Goal: Task Accomplishment & Management: Complete application form

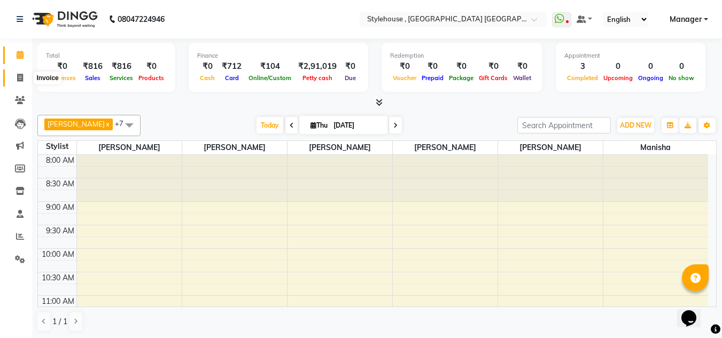
click at [21, 75] on icon at bounding box center [20, 78] width 6 height 8
select select "service"
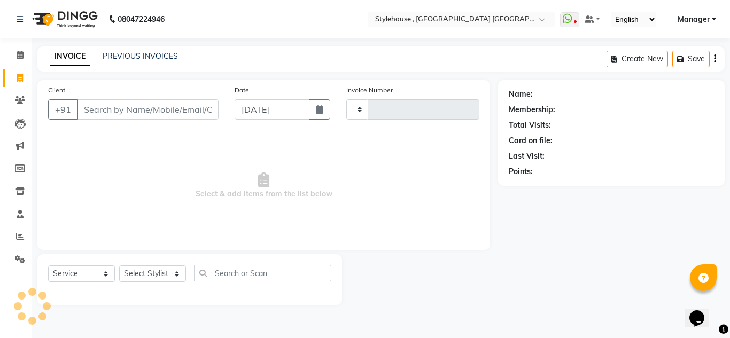
type input "1910"
select select "7793"
click at [178, 275] on select "Select Stylist" at bounding box center [152, 274] width 67 height 17
select select "69615"
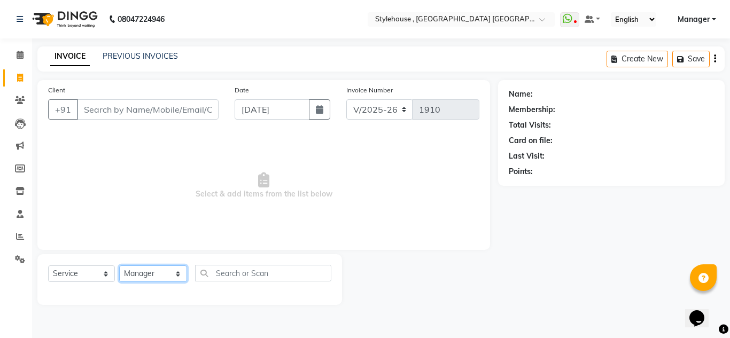
click at [119, 266] on select "Select Stylist [PERSON_NAME] [PERSON_NAME] [PERSON_NAME] [PERSON_NAME] MAMMA Ma…" at bounding box center [153, 274] width 68 height 17
click at [105, 274] on select "Select Service Product Membership Package Voucher Prepaid Gift Card" at bounding box center [81, 274] width 67 height 17
select select "product"
click at [48, 266] on select "Select Service Product Membership Package Voucher Prepaid Gift Card" at bounding box center [81, 274] width 67 height 17
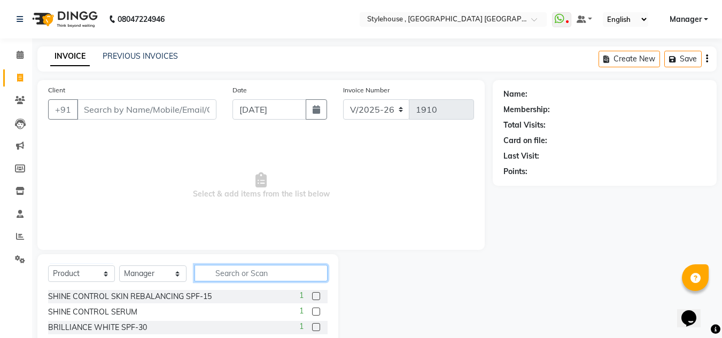
click at [269, 271] on input "text" at bounding box center [261, 273] width 133 height 17
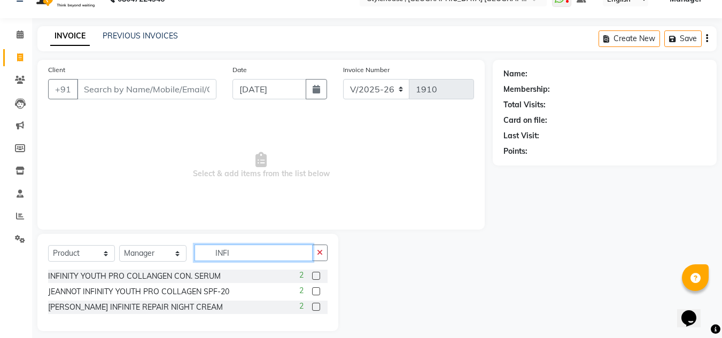
scroll to position [29, 0]
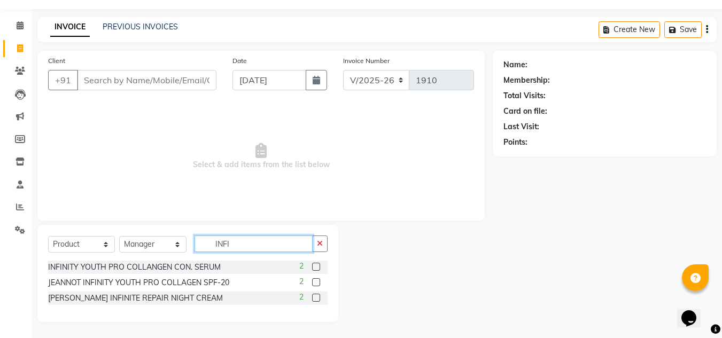
type input "INFI"
click at [176, 244] on select "Select Stylist [PERSON_NAME] [PERSON_NAME] [PERSON_NAME] [PERSON_NAME] MAMMA Ma…" at bounding box center [152, 244] width 67 height 17
select select "78233"
click at [119, 236] on select "Select Stylist [PERSON_NAME] [PERSON_NAME] [PERSON_NAME] [PERSON_NAME] MAMMA Ma…" at bounding box center [152, 244] width 67 height 17
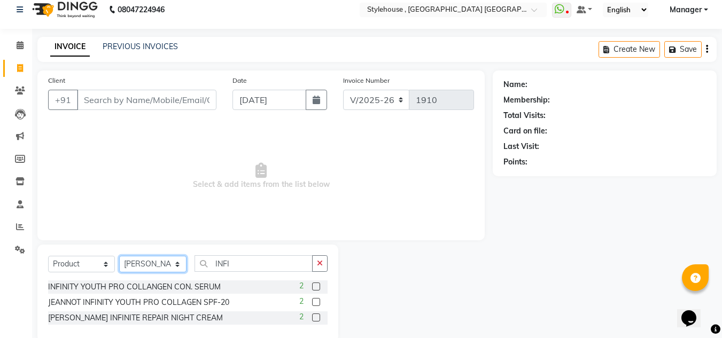
scroll to position [0, 0]
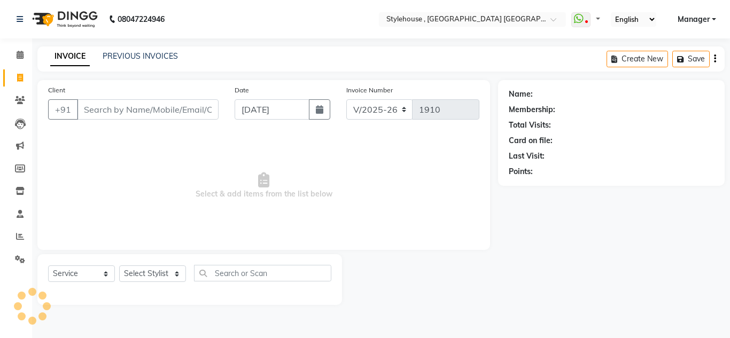
select select "7793"
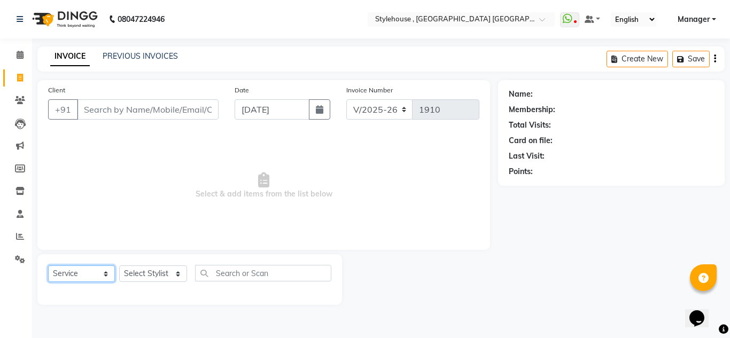
click at [105, 272] on select "Select Service Product Membership Package Voucher Prepaid Gift Card" at bounding box center [81, 274] width 67 height 17
select select "product"
click at [48, 266] on select "Select Service Product Membership Package Voucher Prepaid Gift Card" at bounding box center [81, 274] width 67 height 17
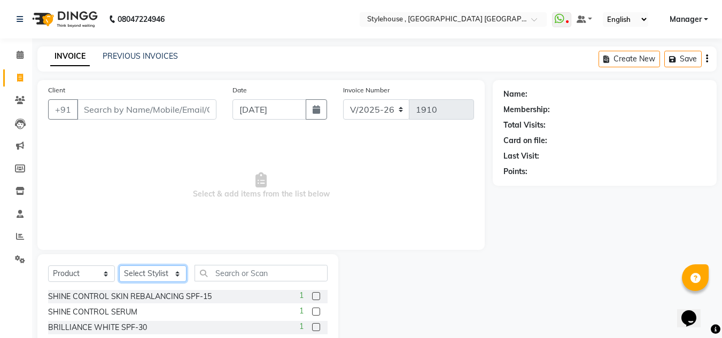
click at [177, 274] on select "Select Stylist [PERSON_NAME] [PERSON_NAME] [PERSON_NAME] [PERSON_NAME] MAMMA Ma…" at bounding box center [152, 274] width 67 height 17
select select "69895"
click at [119, 266] on select "Select Stylist [PERSON_NAME] [PERSON_NAME] [PERSON_NAME] [PERSON_NAME] MAMMA Ma…" at bounding box center [152, 274] width 67 height 17
click at [228, 276] on input "text" at bounding box center [261, 273] width 133 height 17
click at [312, 295] on label at bounding box center [316, 296] width 8 height 8
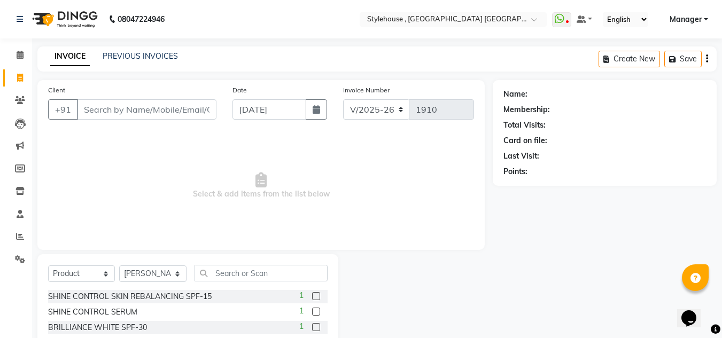
click at [312, 295] on input "checkbox" at bounding box center [315, 296] width 7 height 7
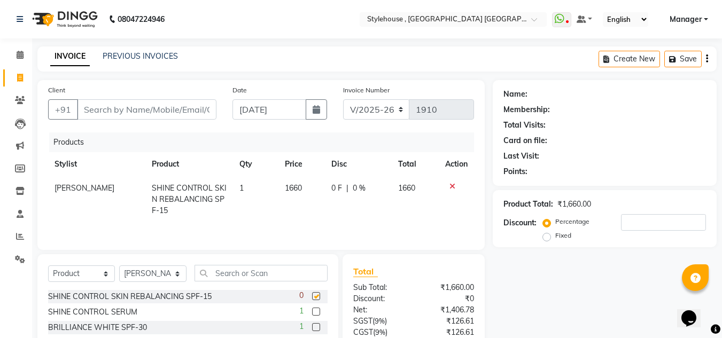
checkbox input "false"
click at [312, 313] on label at bounding box center [316, 312] width 8 height 8
click at [312, 313] on input "checkbox" at bounding box center [315, 312] width 7 height 7
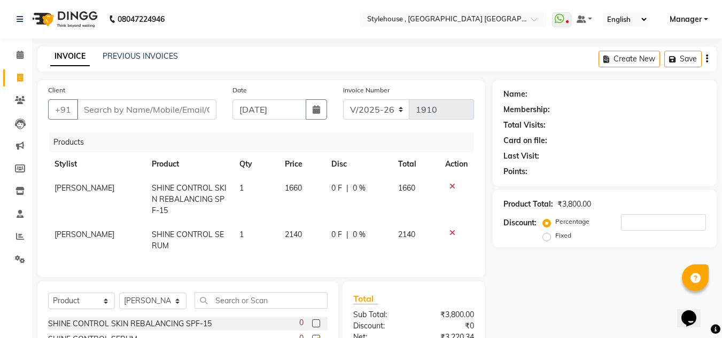
checkbox input "false"
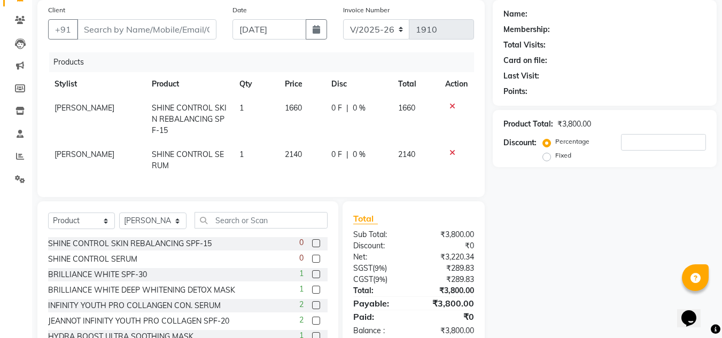
scroll to position [107, 0]
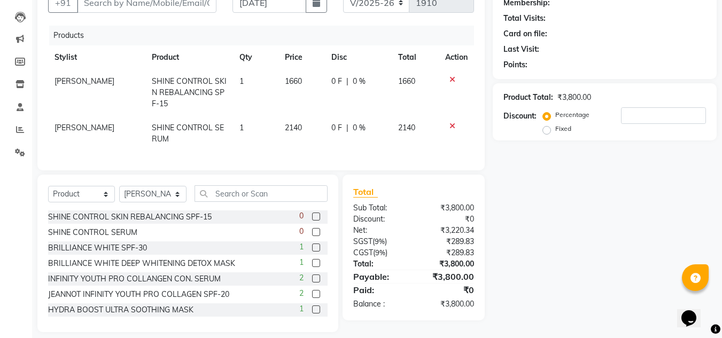
click at [454, 127] on icon at bounding box center [453, 125] width 6 height 7
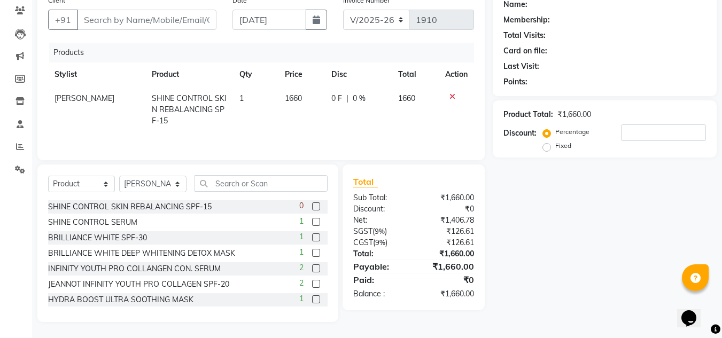
scroll to position [90, 0]
click at [453, 96] on icon at bounding box center [453, 96] width 6 height 7
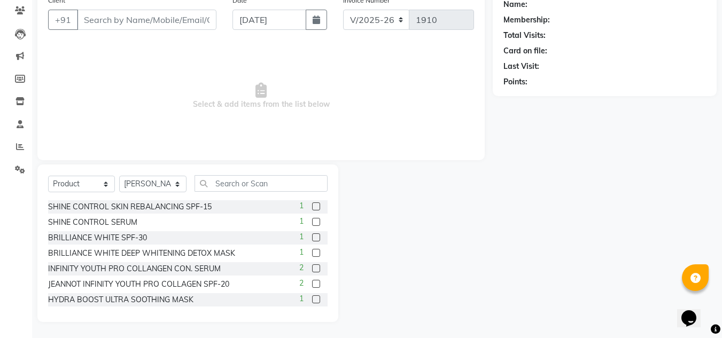
click at [312, 282] on label at bounding box center [316, 284] width 8 height 8
click at [312, 282] on input "checkbox" at bounding box center [315, 284] width 7 height 7
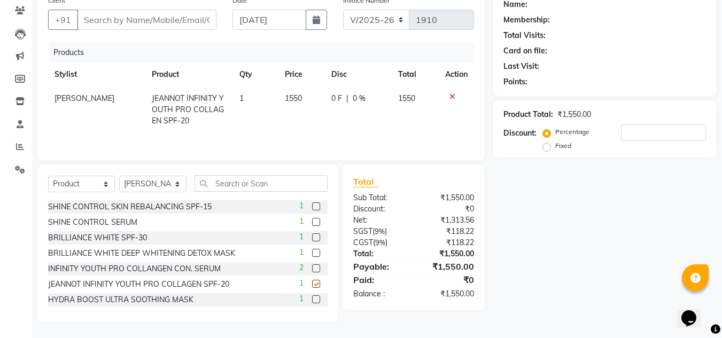
checkbox input "false"
click at [312, 238] on label at bounding box center [316, 238] width 8 height 8
click at [312, 238] on input "checkbox" at bounding box center [315, 238] width 7 height 7
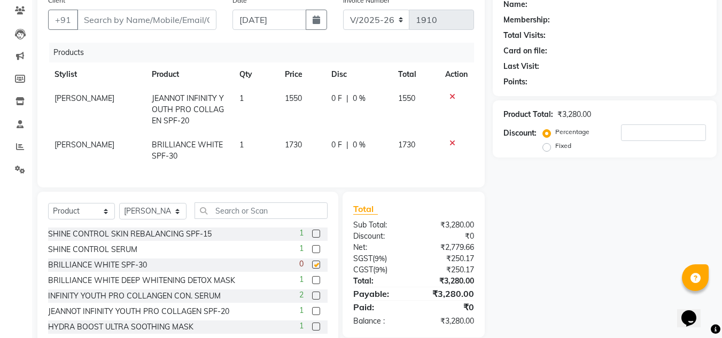
scroll to position [107, 0]
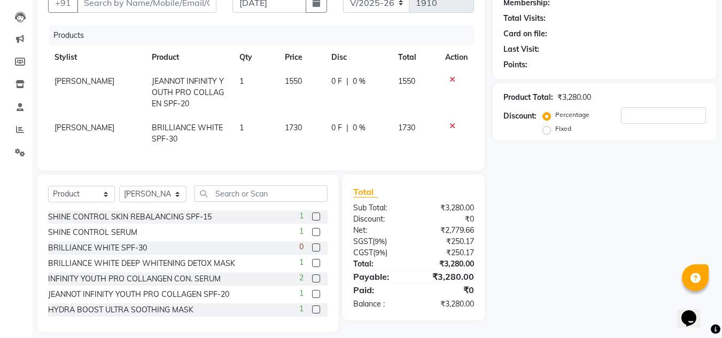
checkbox input "false"
click at [450, 123] on icon at bounding box center [453, 125] width 6 height 7
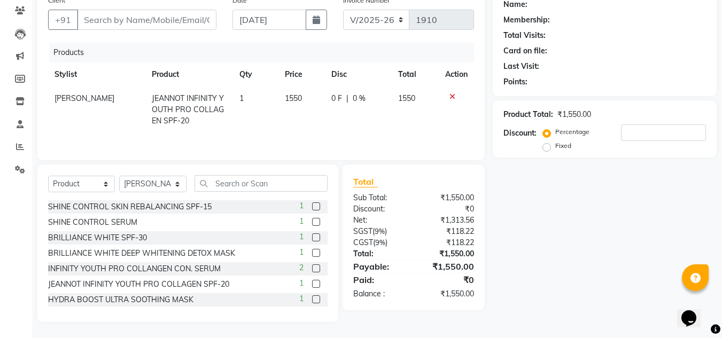
click at [452, 97] on icon at bounding box center [453, 96] width 6 height 7
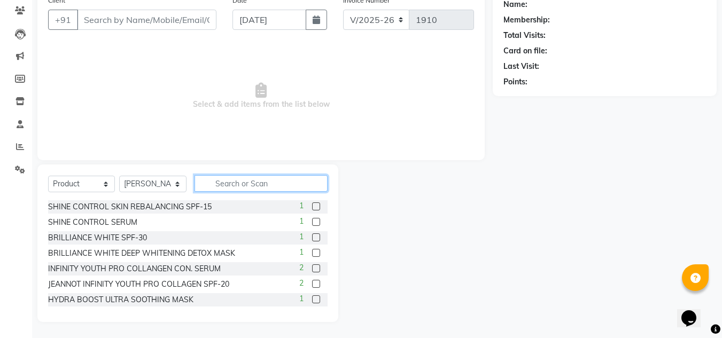
click at [301, 183] on input "text" at bounding box center [261, 183] width 133 height 17
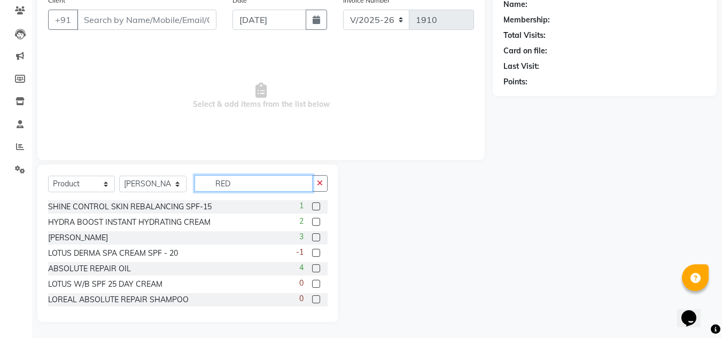
scroll to position [0, 0]
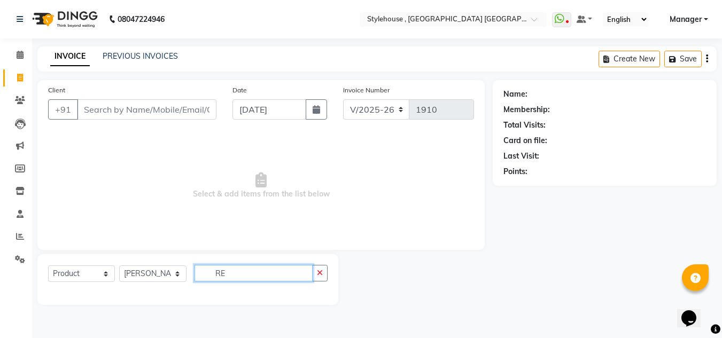
type input "R"
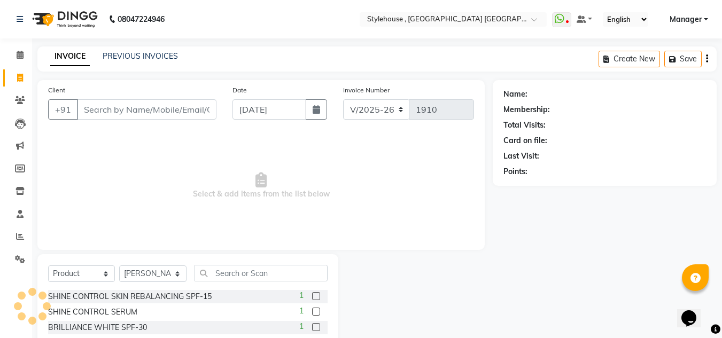
click at [312, 327] on label at bounding box center [316, 327] width 8 height 8
click at [312, 327] on input "checkbox" at bounding box center [315, 327] width 7 height 7
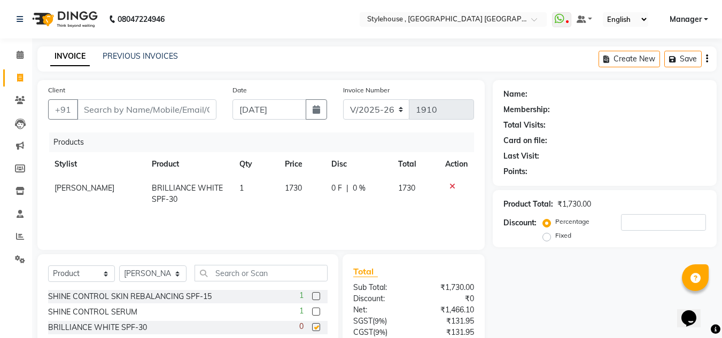
checkbox input "false"
click at [452, 187] on icon at bounding box center [453, 186] width 6 height 7
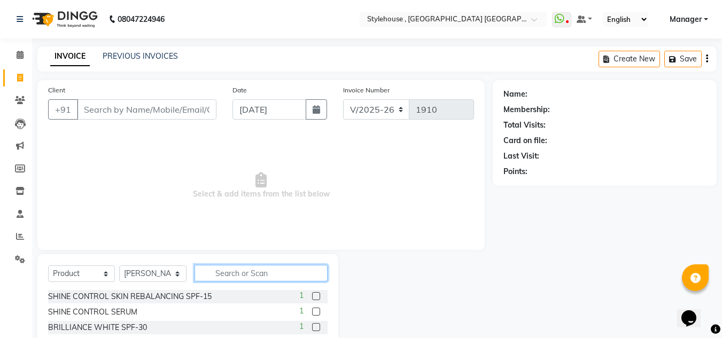
click at [287, 269] on input "text" at bounding box center [261, 273] width 133 height 17
type input "BRI"
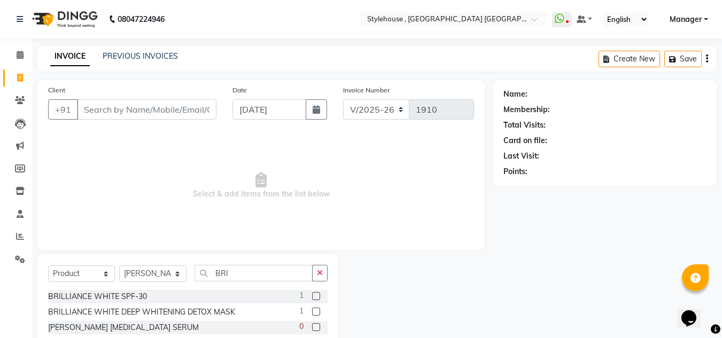
click at [315, 312] on label at bounding box center [316, 312] width 8 height 8
click at [315, 312] on input "checkbox" at bounding box center [315, 312] width 7 height 7
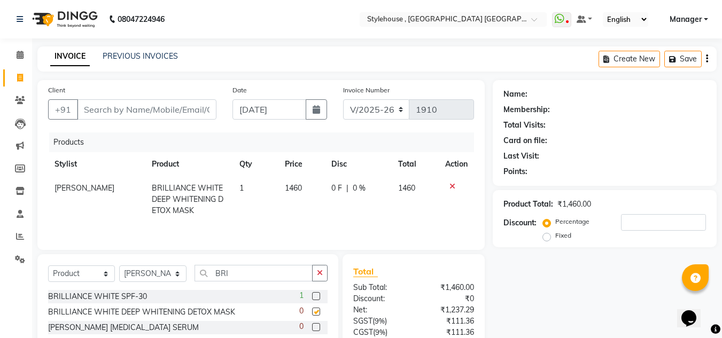
checkbox input "false"
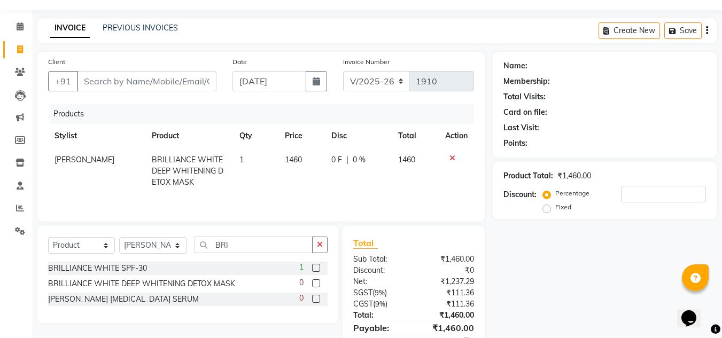
scroll to position [53, 0]
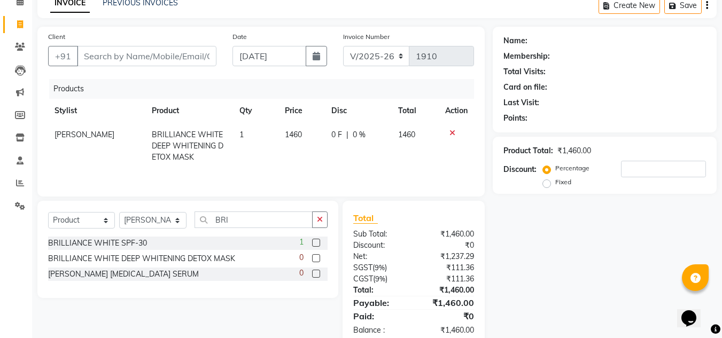
click at [316, 274] on label at bounding box center [316, 274] width 8 height 8
click at [316, 274] on input "checkbox" at bounding box center [315, 274] width 7 height 7
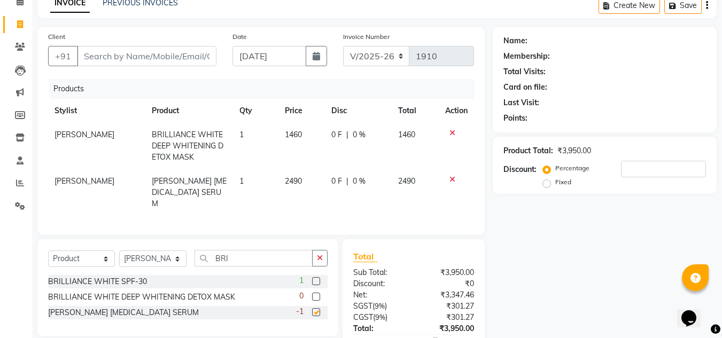
checkbox input "false"
click at [453, 177] on icon at bounding box center [453, 179] width 6 height 7
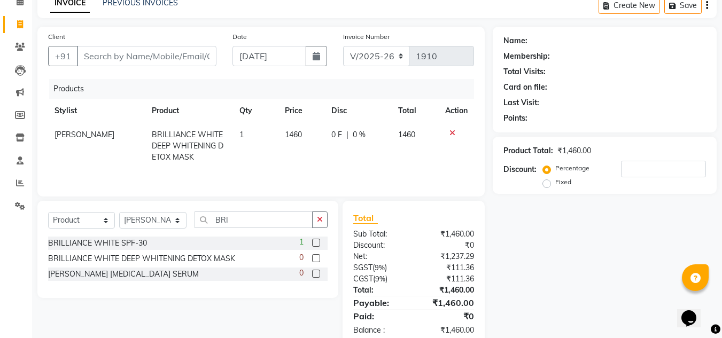
click at [453, 133] on icon at bounding box center [453, 132] width 6 height 7
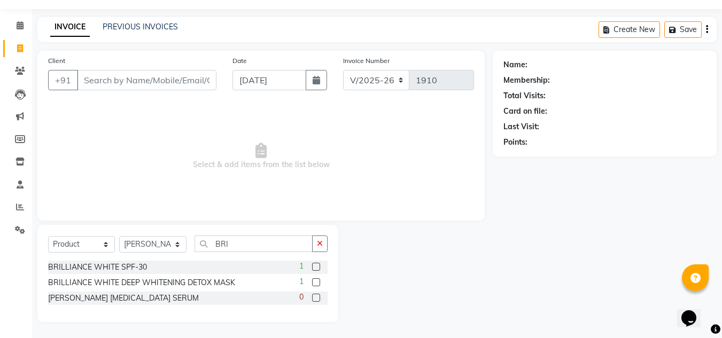
scroll to position [29, 0]
click at [280, 249] on input "BRI" at bounding box center [254, 244] width 118 height 17
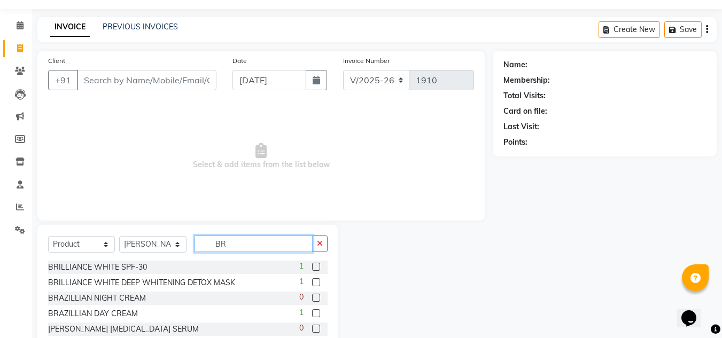
type input "B"
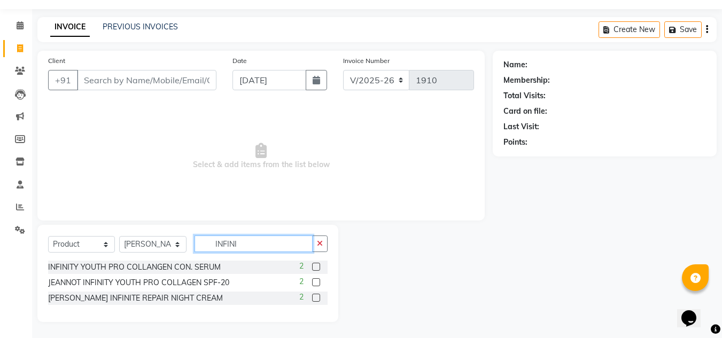
type input "INFINI"
click at [318, 298] on label at bounding box center [316, 298] width 8 height 8
click at [318, 298] on input "checkbox" at bounding box center [315, 298] width 7 height 7
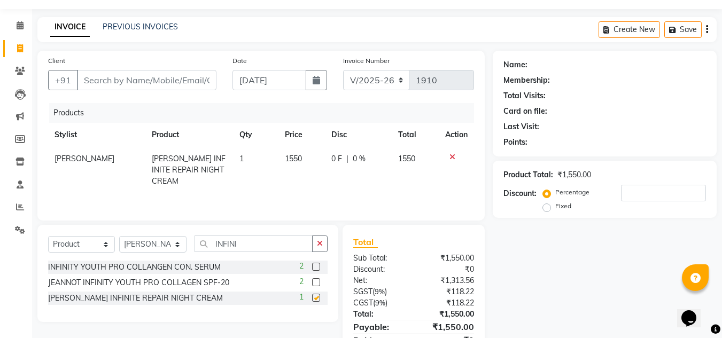
checkbox input "false"
click at [454, 157] on icon at bounding box center [453, 156] width 6 height 7
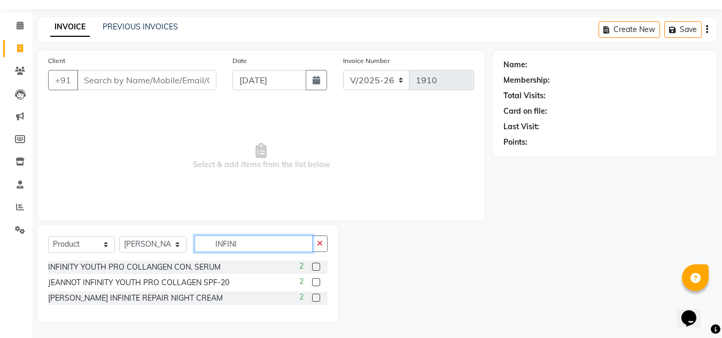
click at [242, 244] on input "INFINI" at bounding box center [254, 244] width 118 height 17
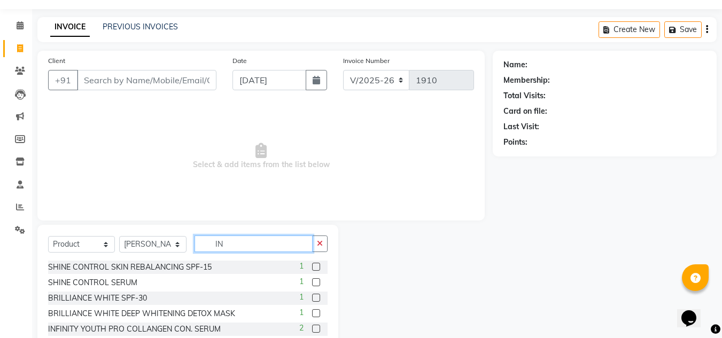
type input "I"
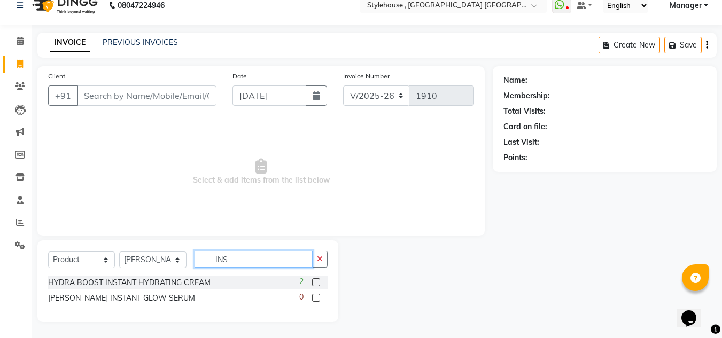
scroll to position [14, 0]
type input "INSTANT"
click at [316, 282] on label at bounding box center [316, 283] width 8 height 8
click at [316, 282] on input "checkbox" at bounding box center [315, 283] width 7 height 7
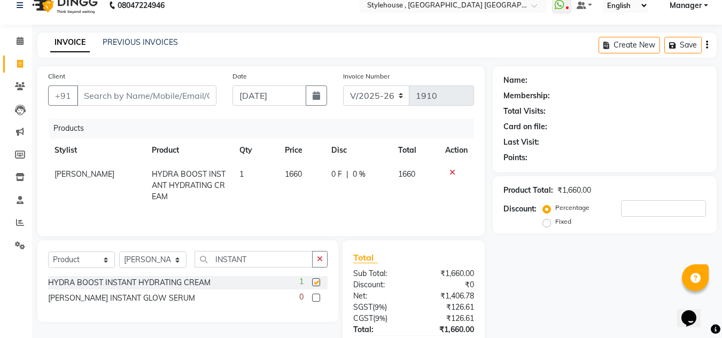
checkbox input "false"
click at [450, 173] on icon at bounding box center [453, 172] width 6 height 7
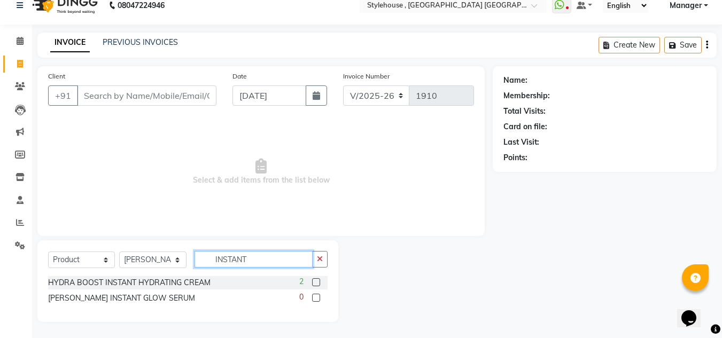
click at [261, 258] on input "INSTANT" at bounding box center [254, 259] width 118 height 17
type input "I"
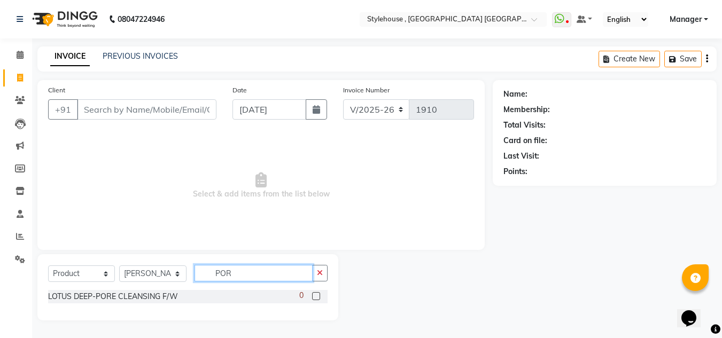
scroll to position [0, 0]
type input "P"
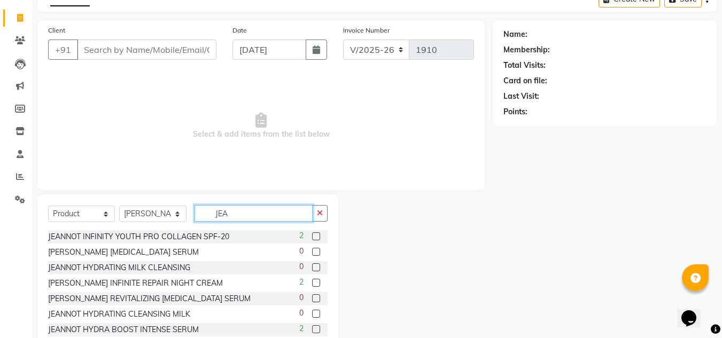
scroll to position [36, 0]
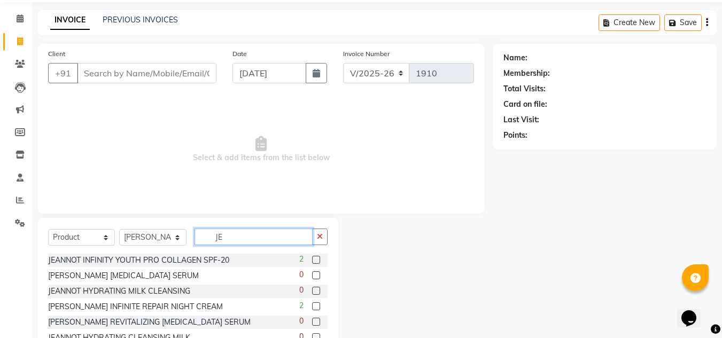
type input "J"
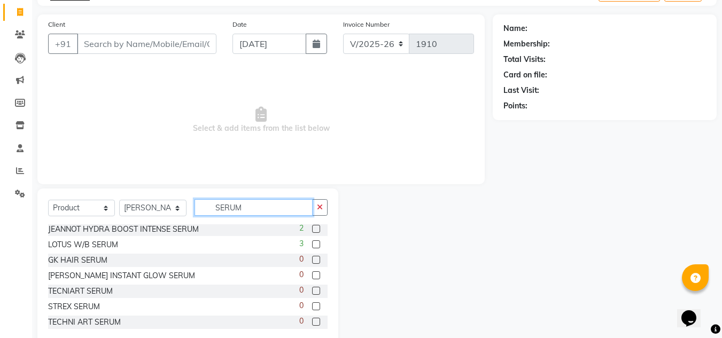
scroll to position [90, 0]
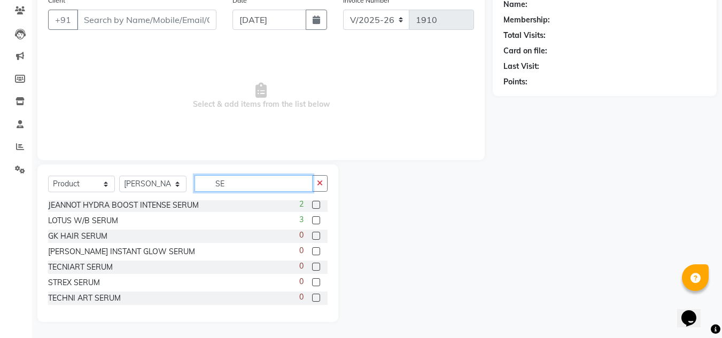
type input "S"
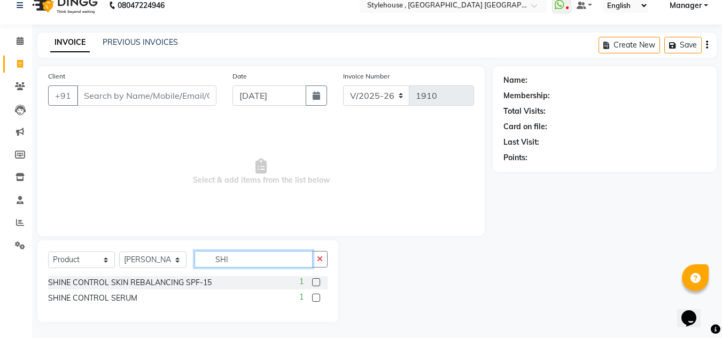
scroll to position [14, 0]
type input "SHINE"
click at [314, 297] on label at bounding box center [316, 298] width 8 height 8
click at [314, 297] on input "checkbox" at bounding box center [315, 298] width 7 height 7
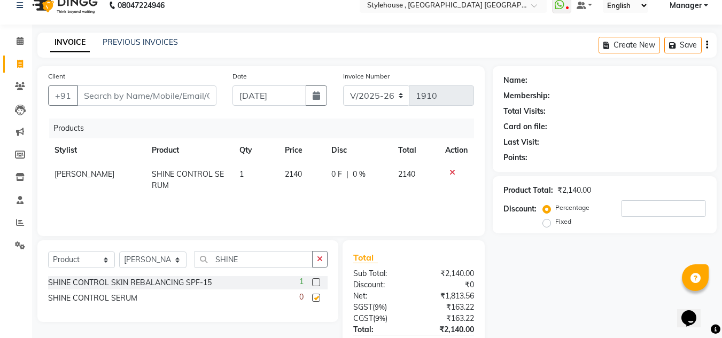
checkbox input "false"
click at [318, 282] on label at bounding box center [316, 283] width 8 height 8
click at [318, 282] on input "checkbox" at bounding box center [315, 283] width 7 height 7
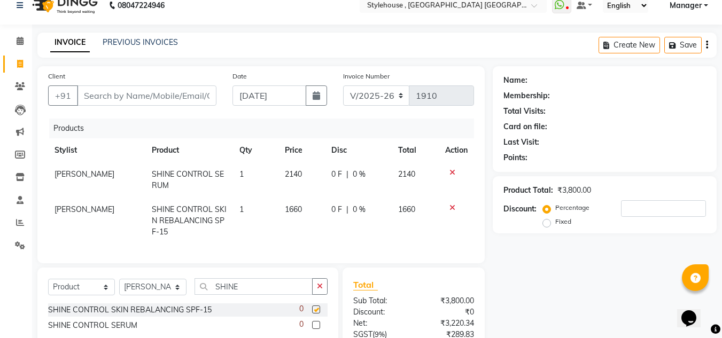
checkbox input "false"
click at [452, 171] on icon at bounding box center [453, 172] width 6 height 7
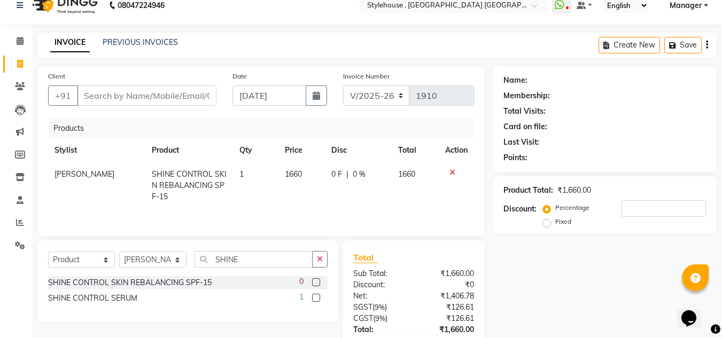
click at [450, 174] on icon at bounding box center [453, 172] width 6 height 7
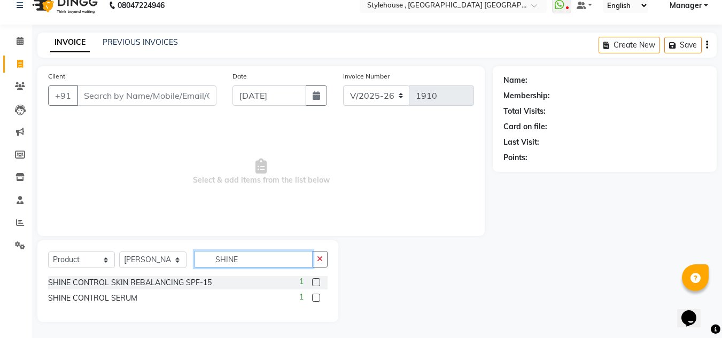
click at [283, 256] on input "SHINE" at bounding box center [254, 259] width 118 height 17
type input "S"
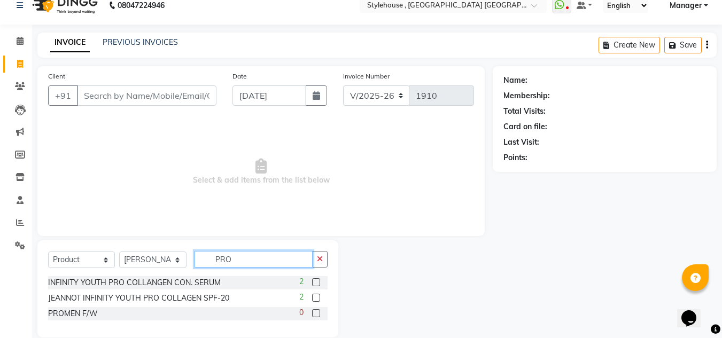
type input "PRO"
click at [320, 283] on label at bounding box center [316, 283] width 8 height 8
click at [319, 283] on input "checkbox" at bounding box center [315, 283] width 7 height 7
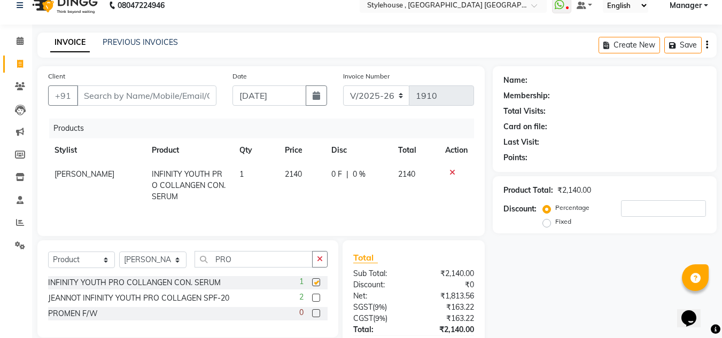
checkbox input "false"
click at [450, 173] on icon at bounding box center [453, 172] width 6 height 7
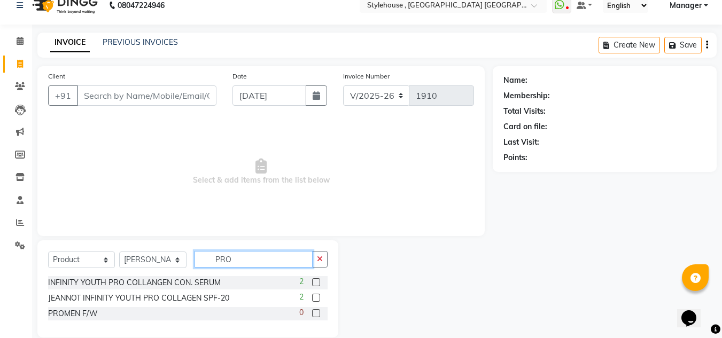
click at [268, 259] on input "PRO" at bounding box center [254, 259] width 118 height 17
type input "P"
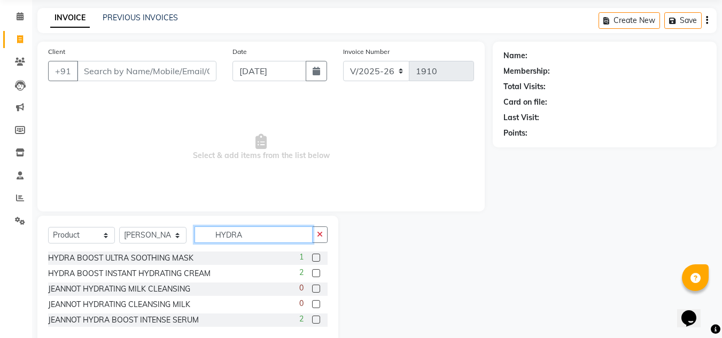
scroll to position [60, 0]
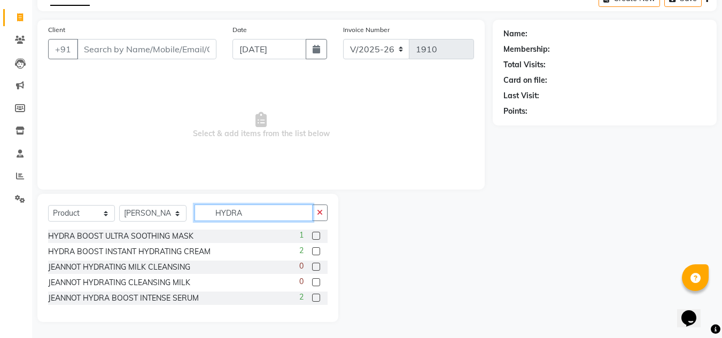
type input "HYDRA"
click at [317, 297] on label at bounding box center [316, 298] width 8 height 8
click at [317, 297] on input "checkbox" at bounding box center [315, 298] width 7 height 7
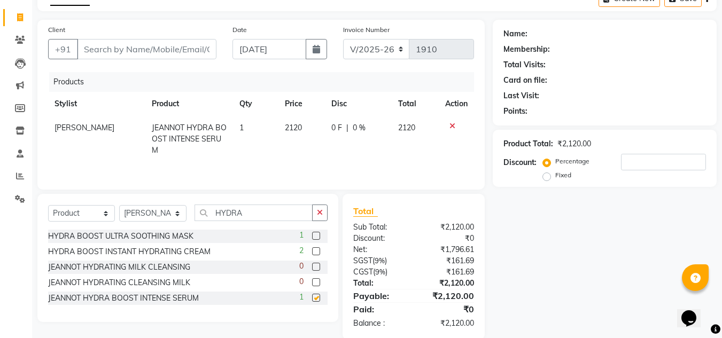
checkbox input "false"
click at [319, 236] on label at bounding box center [316, 236] width 8 height 8
click at [319, 236] on input "checkbox" at bounding box center [315, 236] width 7 height 7
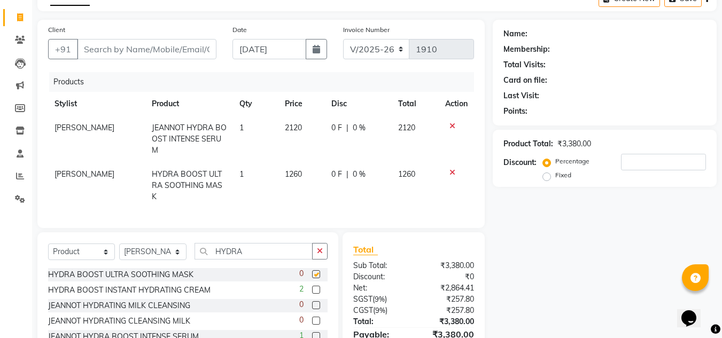
checkbox input "false"
click at [452, 169] on icon at bounding box center [453, 172] width 6 height 7
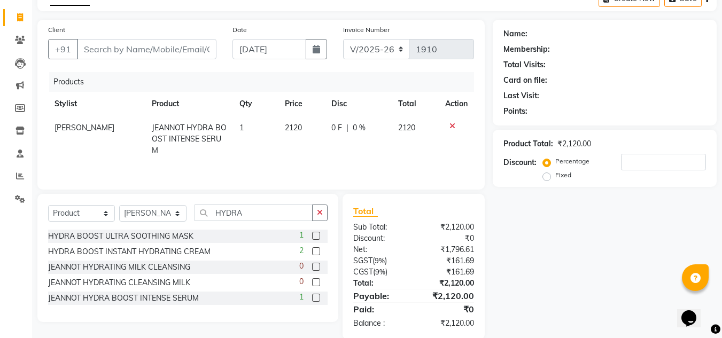
click at [450, 126] on icon at bounding box center [453, 125] width 6 height 7
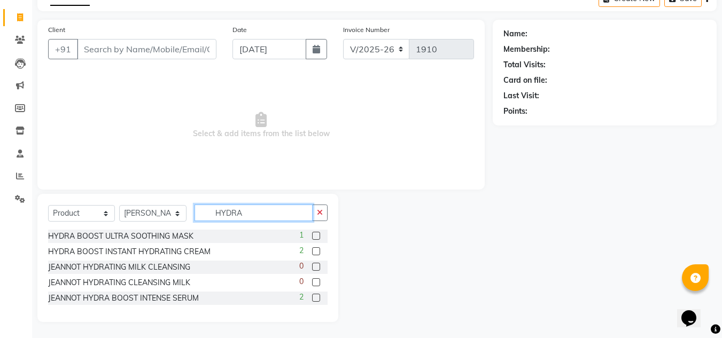
click at [283, 211] on input "HYDRA" at bounding box center [254, 213] width 118 height 17
type input "H"
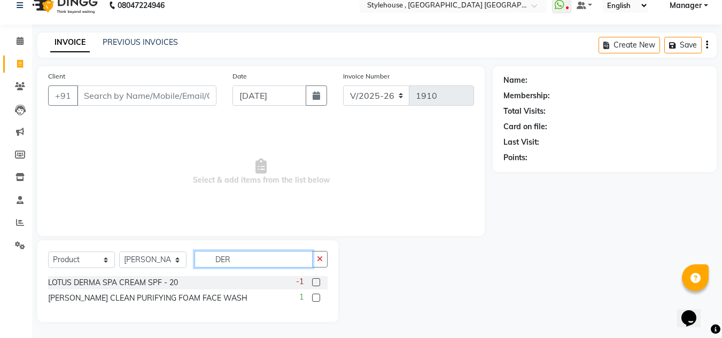
scroll to position [14, 0]
type input "DERMA"
click at [316, 298] on label at bounding box center [316, 298] width 8 height 8
click at [316, 298] on input "checkbox" at bounding box center [315, 298] width 7 height 7
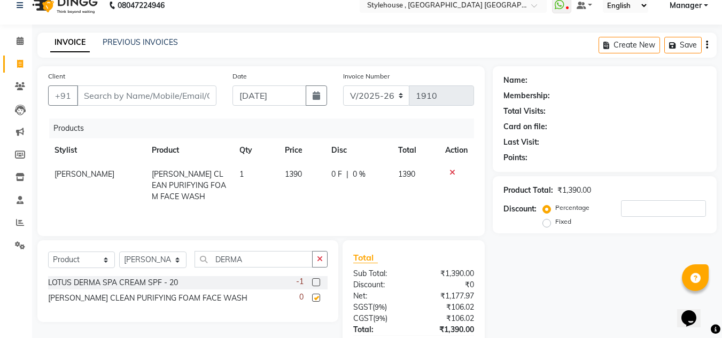
checkbox input "false"
click at [454, 171] on icon at bounding box center [453, 172] width 6 height 7
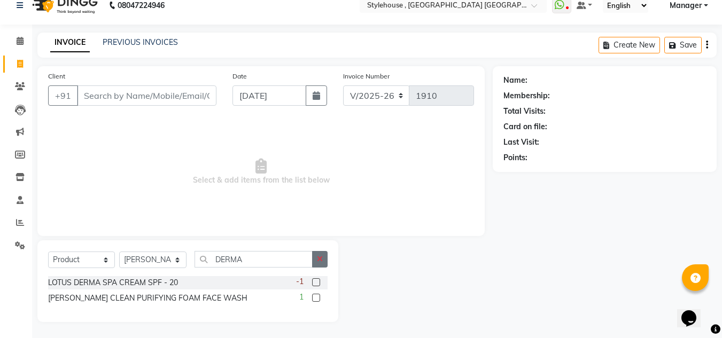
click at [322, 258] on icon "button" at bounding box center [320, 259] width 6 height 7
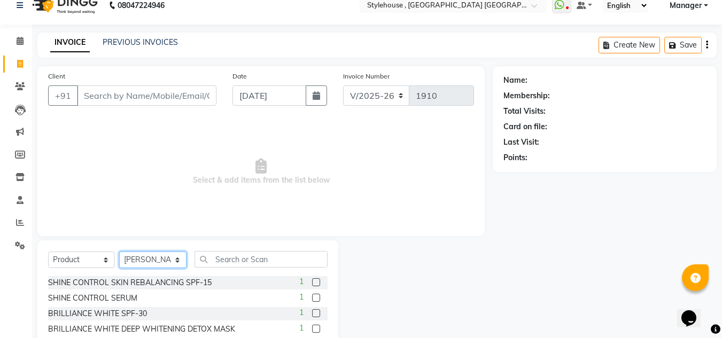
click at [173, 257] on select "Select Stylist [PERSON_NAME] [PERSON_NAME] [PERSON_NAME] [PERSON_NAME] MAMMA Ma…" at bounding box center [152, 260] width 67 height 17
select select
click at [119, 252] on select "Select Stylist [PERSON_NAME] [PERSON_NAME] [PERSON_NAME] [PERSON_NAME] MAMMA Ma…" at bounding box center [152, 260] width 67 height 17
click at [107, 257] on select "Select Service Product Membership Package Voucher Prepaid Gift Card" at bounding box center [81, 260] width 67 height 17
click at [48, 266] on select "Select Service Product Membership Package Voucher Prepaid Gift Card" at bounding box center [81, 260] width 67 height 17
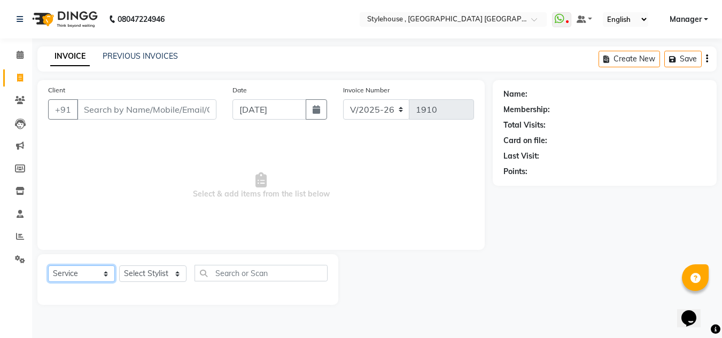
scroll to position [0, 0]
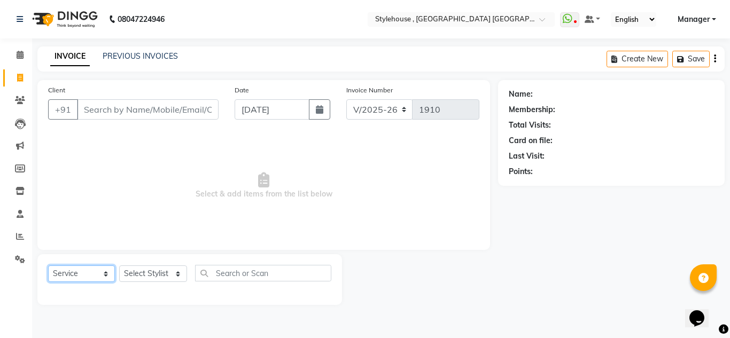
click at [104, 271] on select "Select Service Product Membership Package Voucher Prepaid Gift Card" at bounding box center [81, 274] width 67 height 17
select select "product"
click at [48, 266] on select "Select Service Product Membership Package Voucher Prepaid Gift Card" at bounding box center [81, 274] width 67 height 17
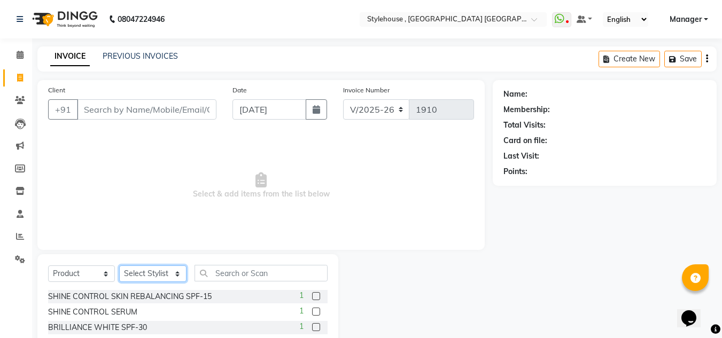
click at [169, 275] on select "Select Stylist [PERSON_NAME] [PERSON_NAME] [PERSON_NAME] [PERSON_NAME] MAMMA Ma…" at bounding box center [152, 274] width 67 height 17
select select "69893"
click at [119, 266] on select "Select Stylist [PERSON_NAME] [PERSON_NAME] [PERSON_NAME] [PERSON_NAME] MAMMA Ma…" at bounding box center [152, 274] width 67 height 17
click at [251, 270] on input "text" at bounding box center [261, 273] width 133 height 17
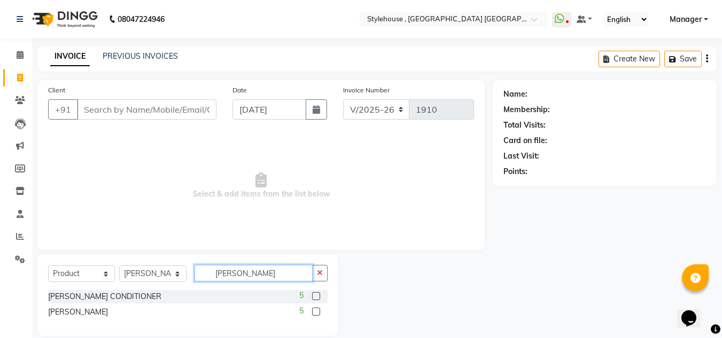
type input "[PERSON_NAME]"
click at [319, 311] on label at bounding box center [316, 312] width 8 height 8
click at [319, 311] on input "checkbox" at bounding box center [315, 312] width 7 height 7
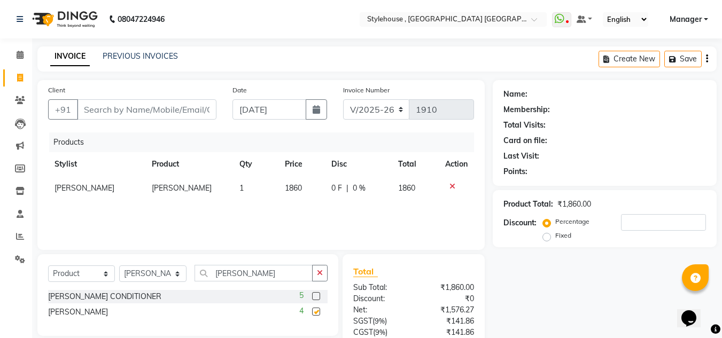
checkbox input "false"
click at [319, 296] on label at bounding box center [316, 296] width 8 height 8
click at [319, 296] on input "checkbox" at bounding box center [315, 296] width 7 height 7
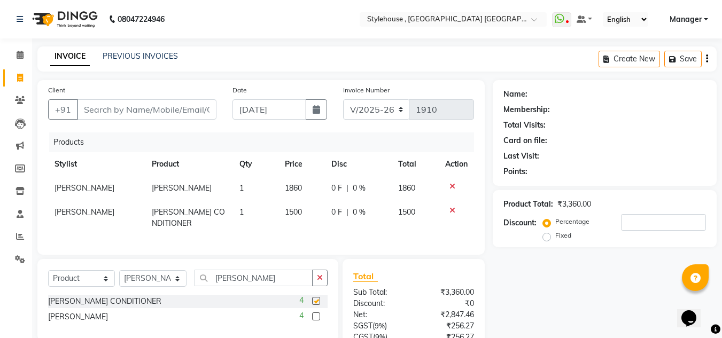
checkbox input "false"
click at [452, 211] on icon at bounding box center [453, 210] width 6 height 7
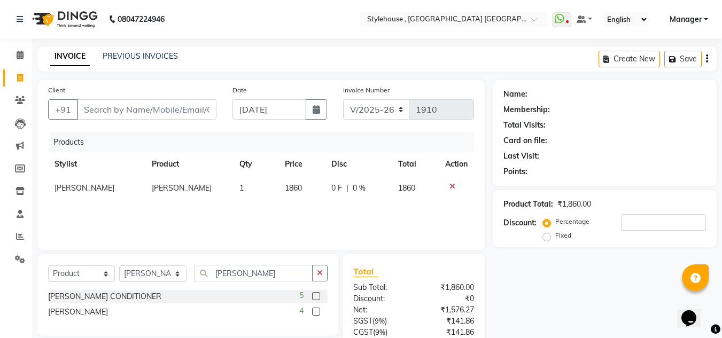
click at [451, 185] on icon at bounding box center [453, 186] width 6 height 7
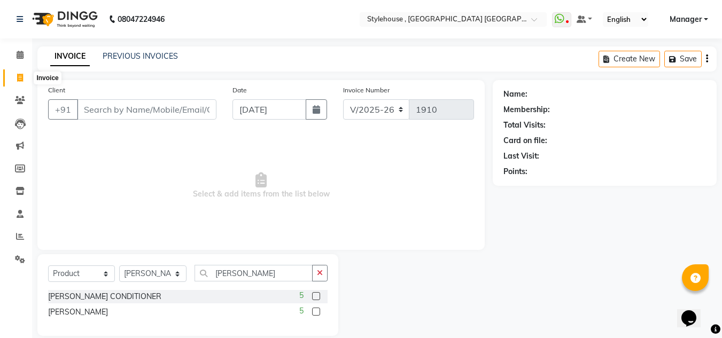
click at [17, 76] on icon at bounding box center [20, 78] width 6 height 8
select select "service"
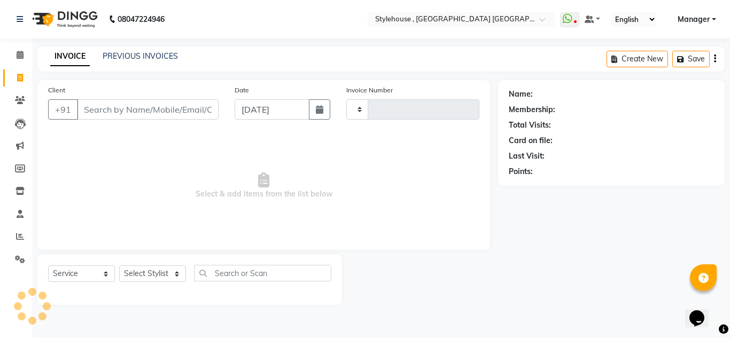
type input "1910"
select select "7793"
click at [152, 271] on select "Select Stylist [PERSON_NAME] [PERSON_NAME] [PERSON_NAME] [PERSON_NAME] MAMMA Ma…" at bounding box center [153, 274] width 68 height 17
select select "69893"
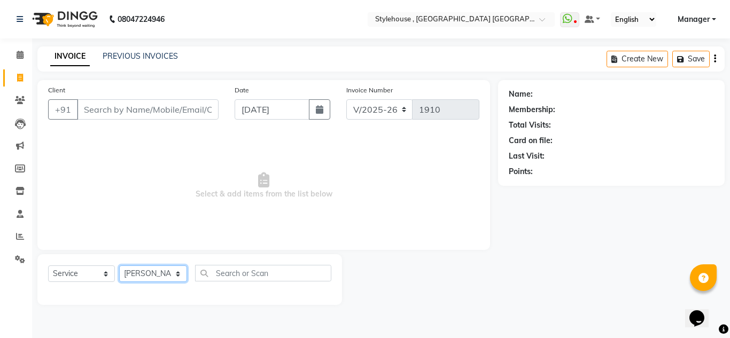
click at [119, 266] on select "Select Stylist [PERSON_NAME] [PERSON_NAME] [PERSON_NAME] [PERSON_NAME] MAMMA Ma…" at bounding box center [153, 274] width 68 height 17
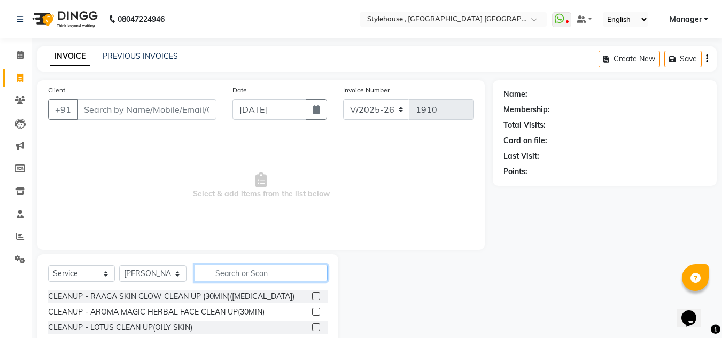
click at [269, 275] on input "text" at bounding box center [261, 273] width 133 height 17
type input "G"
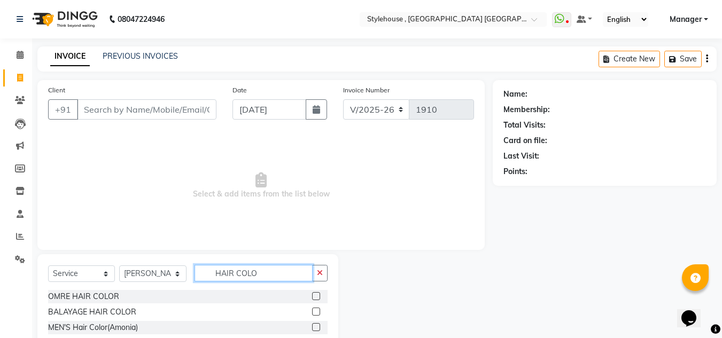
click at [273, 272] on input "HAIR COLO" at bounding box center [254, 273] width 118 height 17
type input "HAIR COLO"
click at [320, 273] on icon "button" at bounding box center [320, 272] width 6 height 7
type input "PRE"
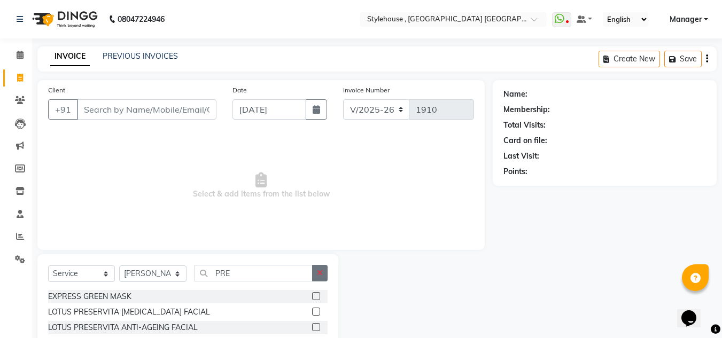
click at [324, 275] on button "button" at bounding box center [320, 273] width 16 height 17
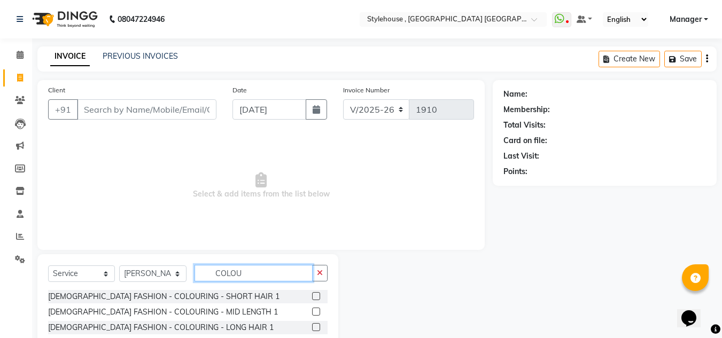
type input "COLOU"
click at [312, 310] on label at bounding box center [316, 312] width 8 height 8
click at [312, 310] on input "checkbox" at bounding box center [315, 312] width 7 height 7
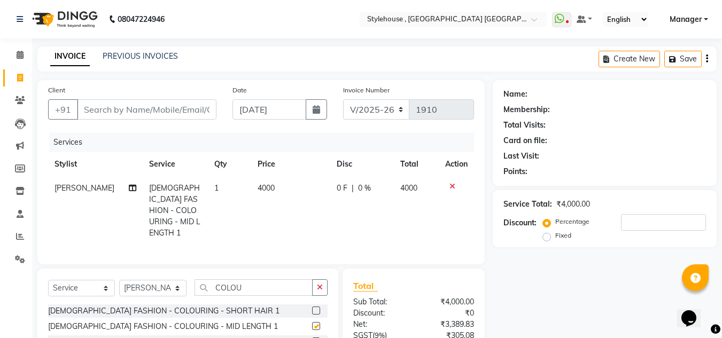
checkbox input "false"
click at [633, 222] on input "number" at bounding box center [663, 222] width 85 height 17
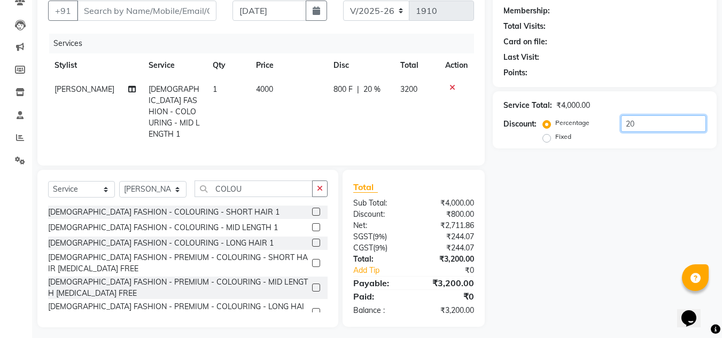
scroll to position [101, 0]
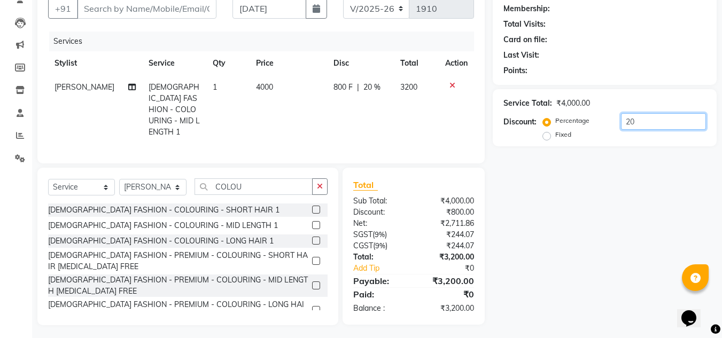
type input "20"
click at [312, 283] on label at bounding box center [316, 286] width 8 height 8
click at [312, 283] on input "checkbox" at bounding box center [315, 286] width 7 height 7
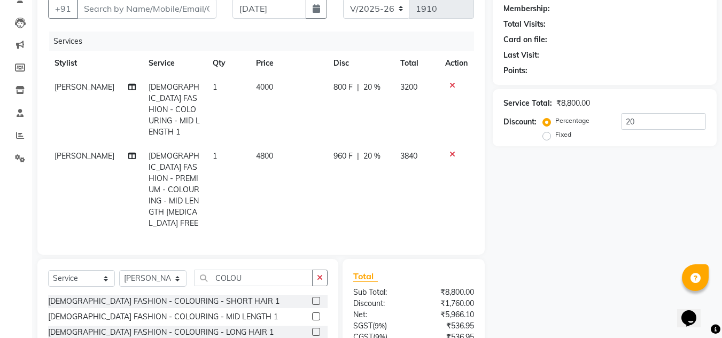
click at [452, 151] on icon at bounding box center [453, 154] width 6 height 7
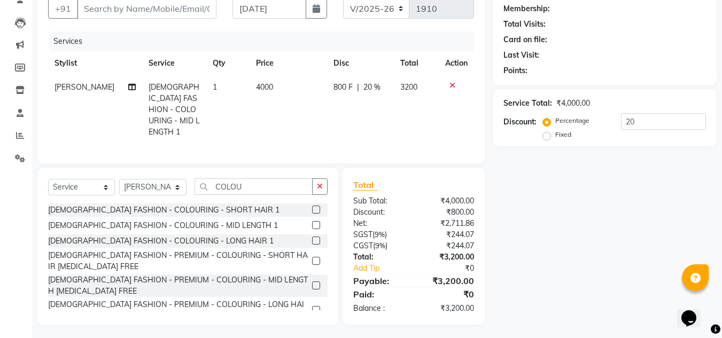
click at [312, 282] on label at bounding box center [316, 286] width 8 height 8
click at [312, 283] on input "checkbox" at bounding box center [315, 286] width 7 height 7
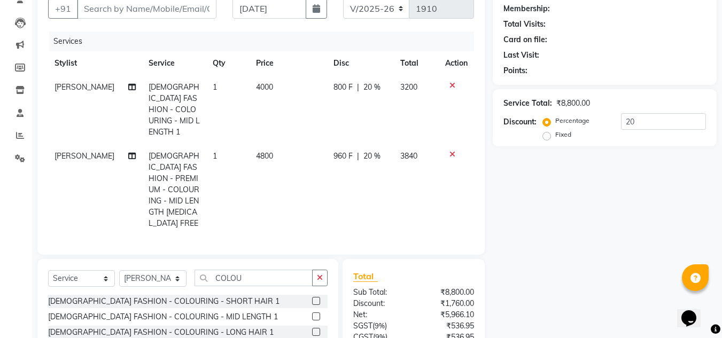
checkbox input "false"
click at [453, 151] on icon at bounding box center [453, 154] width 6 height 7
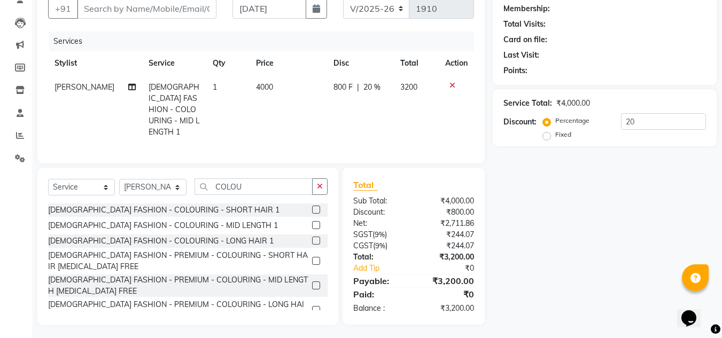
click at [454, 85] on icon at bounding box center [453, 85] width 6 height 7
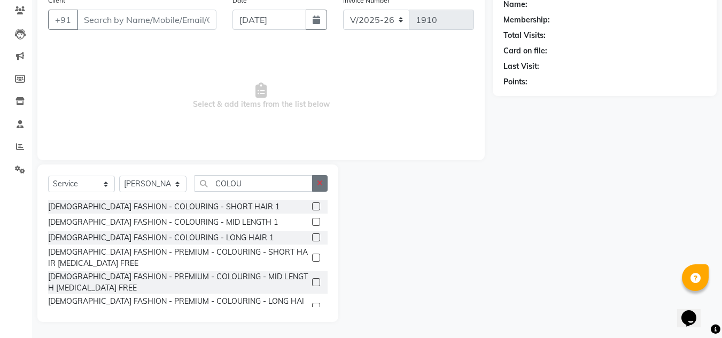
click at [318, 184] on icon "button" at bounding box center [320, 183] width 6 height 7
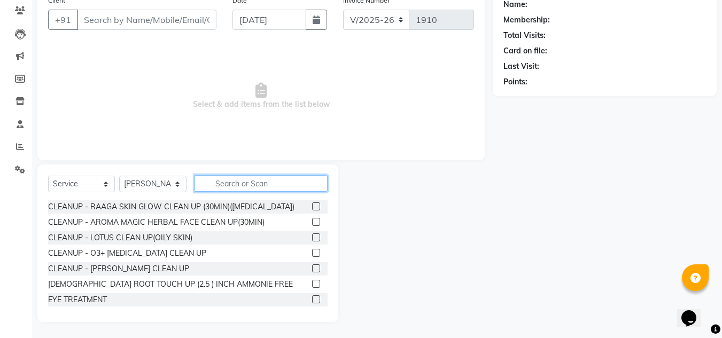
click at [262, 186] on input "text" at bounding box center [261, 183] width 133 height 17
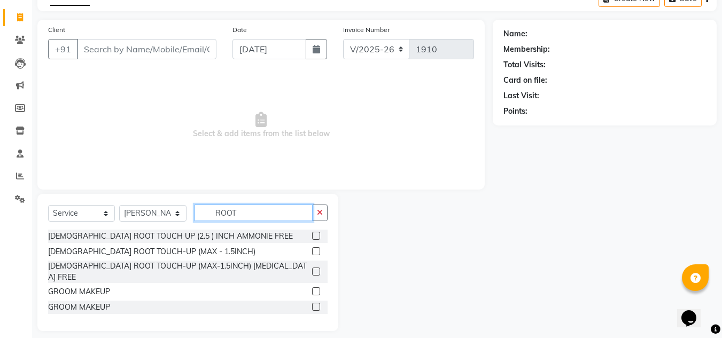
scroll to position [29, 0]
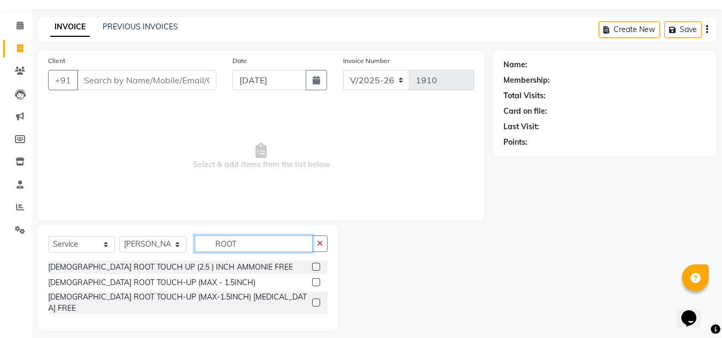
type input "ROOT"
click at [316, 266] on label at bounding box center [316, 267] width 8 height 8
click at [316, 266] on input "checkbox" at bounding box center [315, 267] width 7 height 7
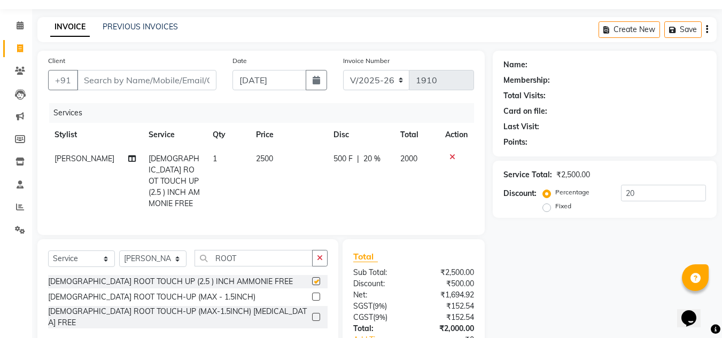
checkbox input "false"
click at [314, 313] on label at bounding box center [316, 317] width 8 height 8
click at [314, 314] on input "checkbox" at bounding box center [315, 317] width 7 height 7
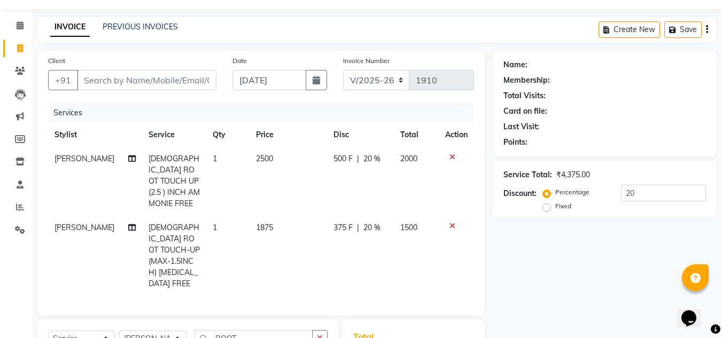
checkbox input "false"
click at [453, 222] on icon at bounding box center [453, 225] width 6 height 7
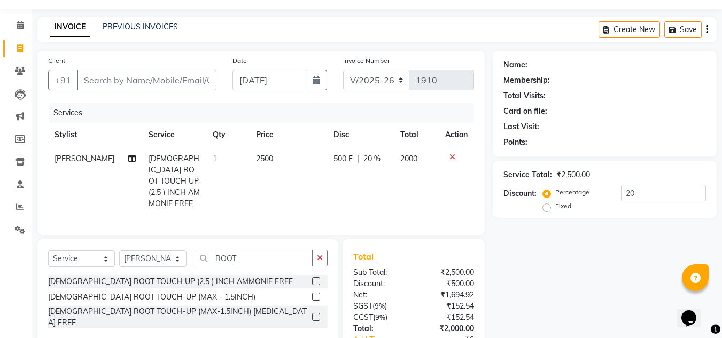
click at [451, 158] on icon at bounding box center [453, 156] width 6 height 7
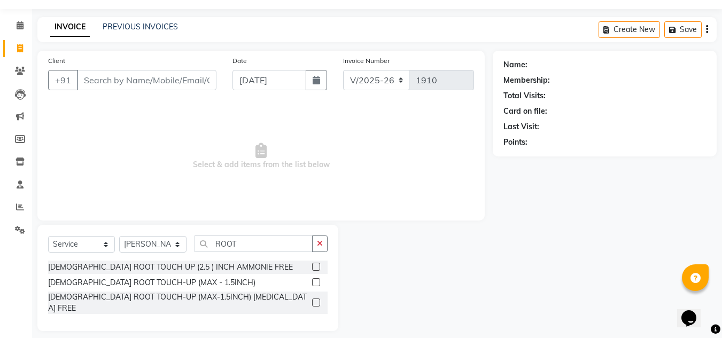
click at [317, 283] on label at bounding box center [316, 283] width 8 height 8
click at [317, 283] on input "checkbox" at bounding box center [315, 283] width 7 height 7
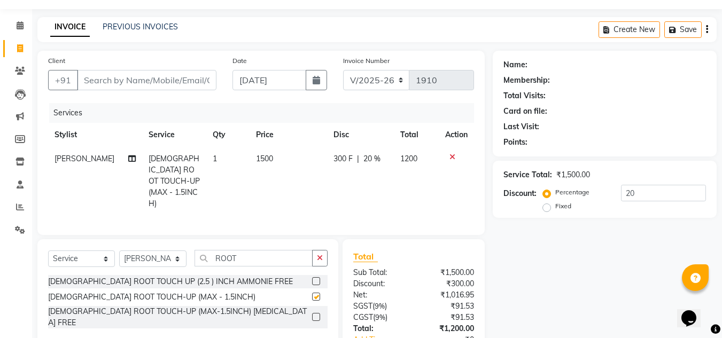
checkbox input "false"
click at [452, 157] on icon at bounding box center [453, 156] width 6 height 7
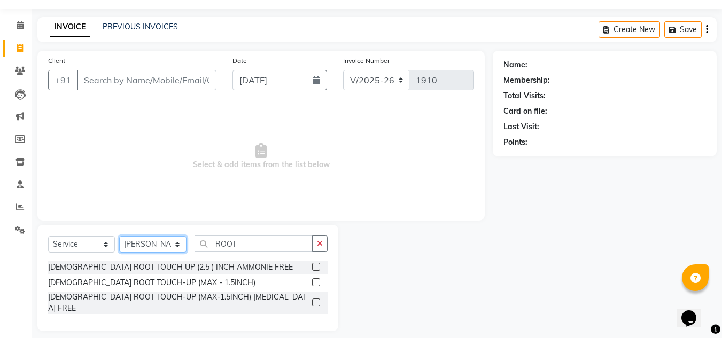
click at [175, 241] on select "Select Stylist [PERSON_NAME] [PERSON_NAME] [PERSON_NAME] [PERSON_NAME] MAMMA Ma…" at bounding box center [152, 244] width 67 height 17
select select "69899"
click at [119, 236] on select "Select Stylist [PERSON_NAME] [PERSON_NAME] [PERSON_NAME] [PERSON_NAME] MAMMA Ma…" at bounding box center [152, 244] width 67 height 17
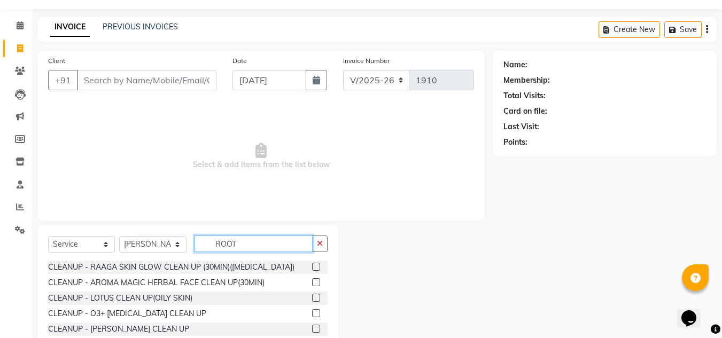
click at [261, 243] on input "ROOT" at bounding box center [254, 244] width 118 height 17
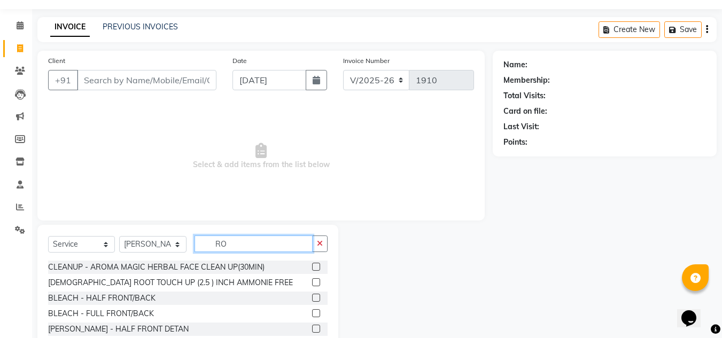
type input "R"
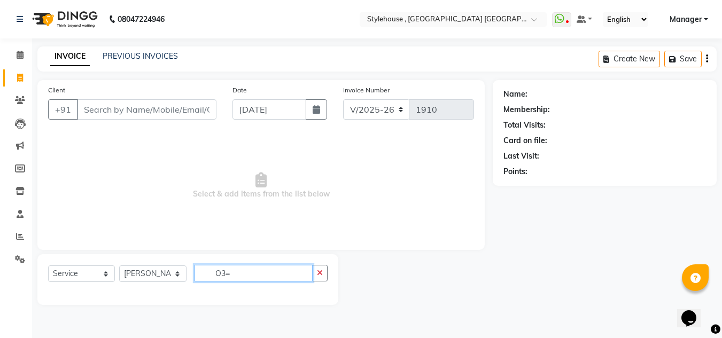
scroll to position [0, 0]
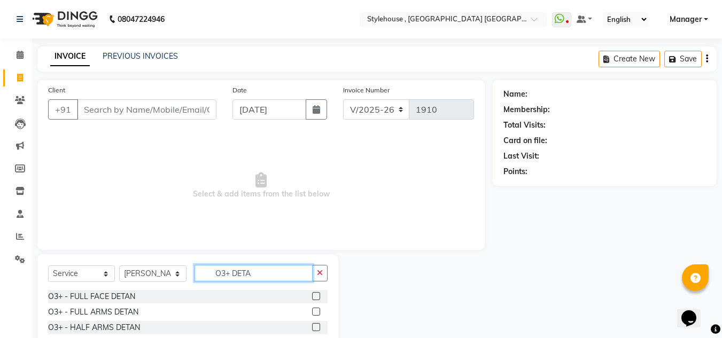
type input "O3+ DETA"
click at [312, 297] on label at bounding box center [316, 296] width 8 height 8
click at [312, 297] on input "checkbox" at bounding box center [315, 296] width 7 height 7
click at [312, 297] on label at bounding box center [316, 296] width 8 height 8
click at [312, 297] on input "checkbox" at bounding box center [315, 296] width 7 height 7
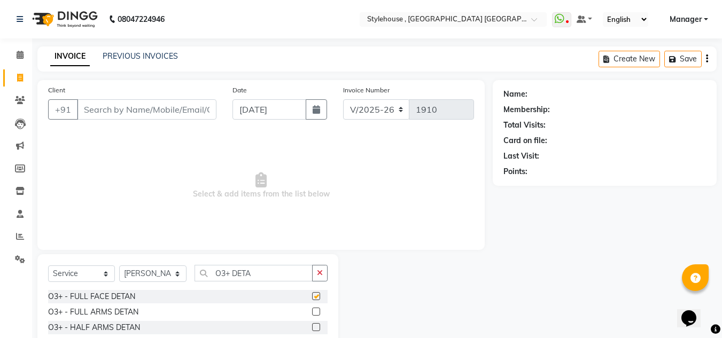
checkbox input "false"
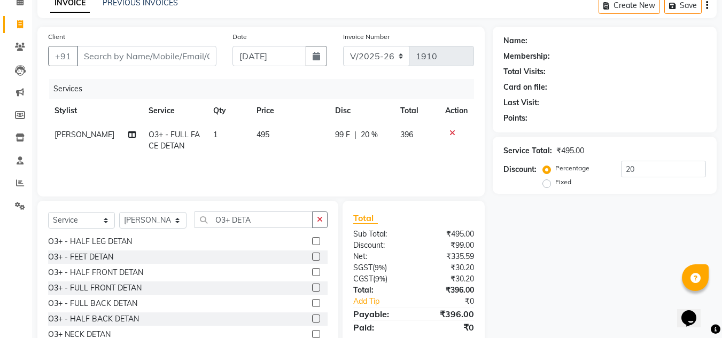
scroll to position [90, 0]
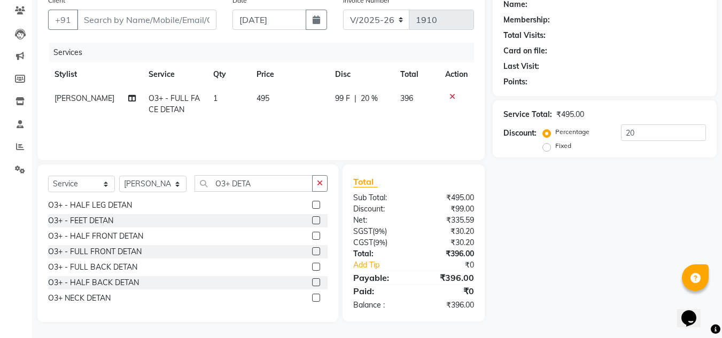
click at [312, 297] on label at bounding box center [316, 298] width 8 height 8
click at [312, 297] on input "checkbox" at bounding box center [315, 298] width 7 height 7
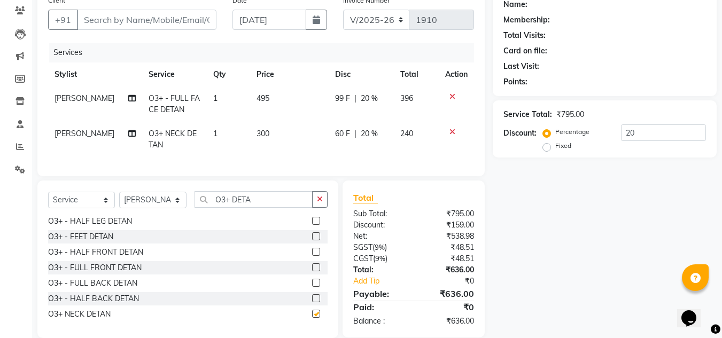
checkbox input "false"
click at [269, 208] on input "O3+ DETA" at bounding box center [254, 199] width 118 height 17
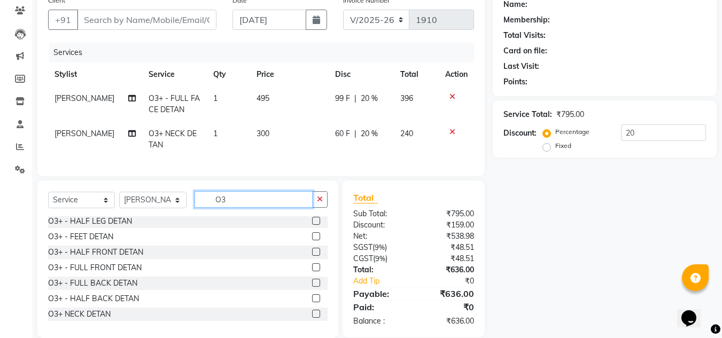
type input "O"
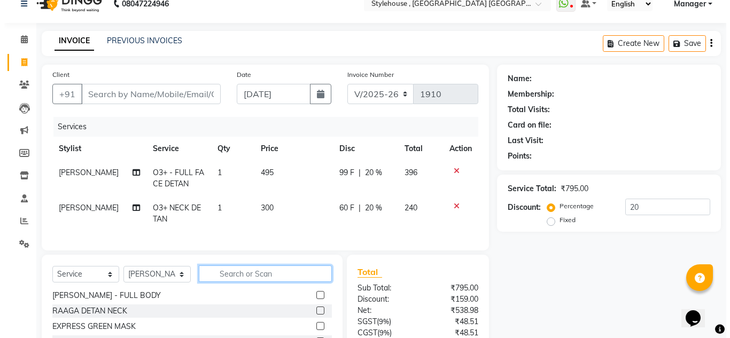
scroll to position [0, 0]
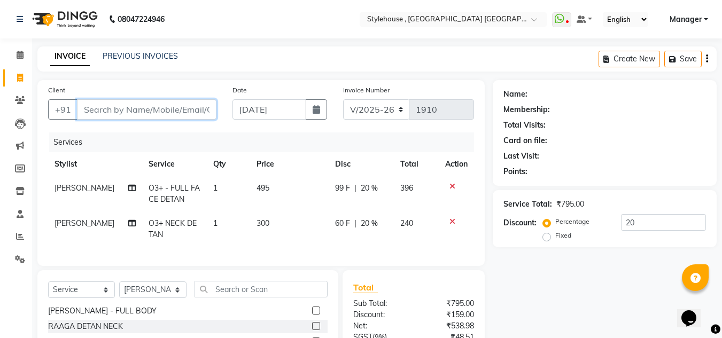
click at [180, 112] on input "Client" at bounding box center [147, 109] width 140 height 20
type input "9"
type input "0"
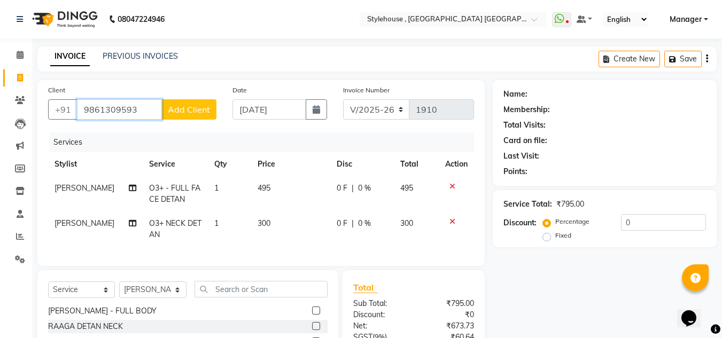
type input "9861309593"
click at [202, 114] on span "Add Client" at bounding box center [189, 109] width 42 height 11
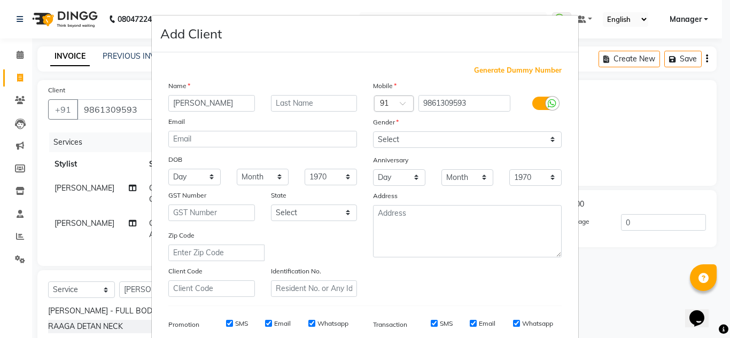
type input "[PERSON_NAME]"
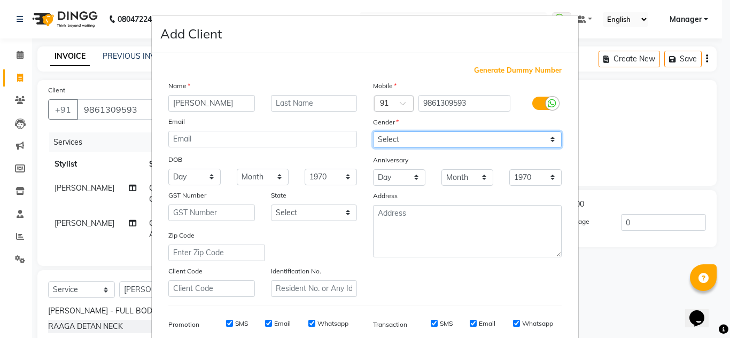
click at [550, 138] on select "Select [DEMOGRAPHIC_DATA] [DEMOGRAPHIC_DATA] Other Prefer Not To Say" at bounding box center [467, 140] width 189 height 17
select select "[DEMOGRAPHIC_DATA]"
click at [373, 132] on select "Select [DEMOGRAPHIC_DATA] [DEMOGRAPHIC_DATA] Other Prefer Not To Say" at bounding box center [467, 140] width 189 height 17
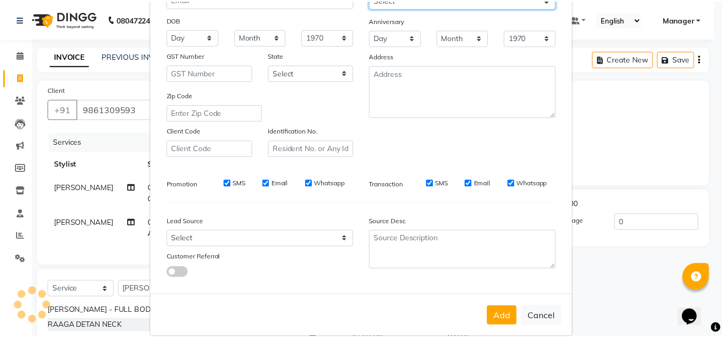
scroll to position [155, 0]
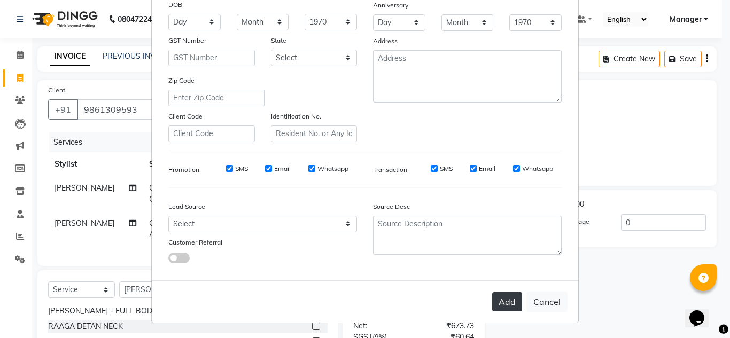
click at [508, 305] on button "Add" at bounding box center [507, 301] width 30 height 19
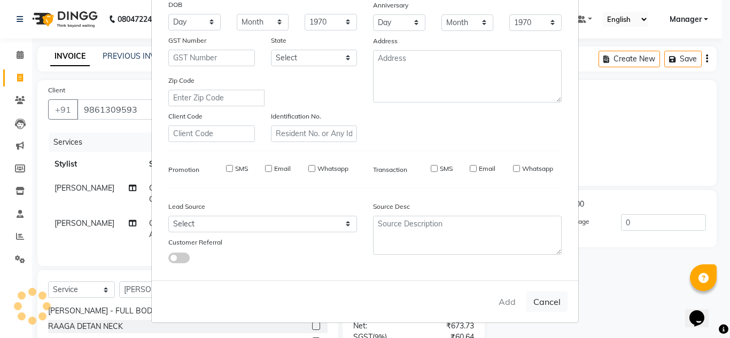
select select
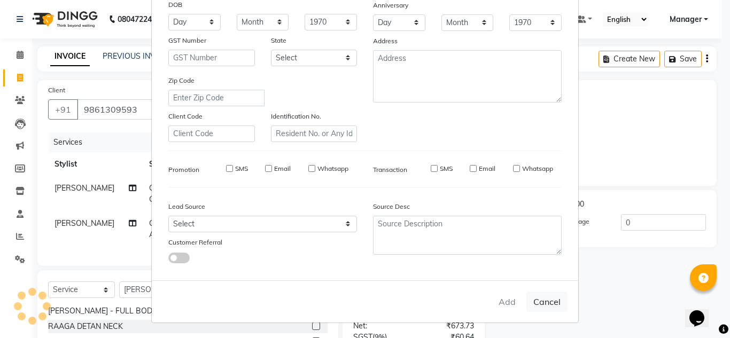
select select
checkbox input "false"
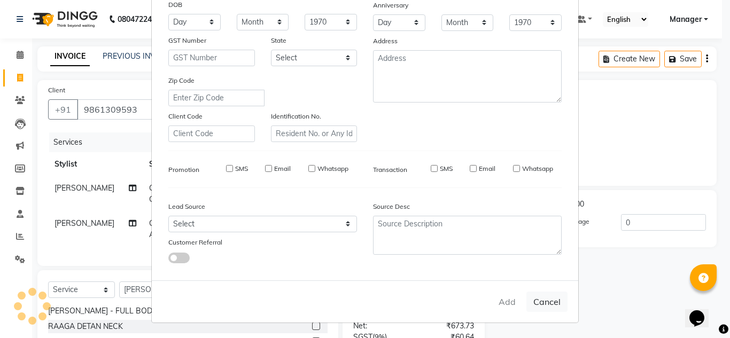
checkbox input "false"
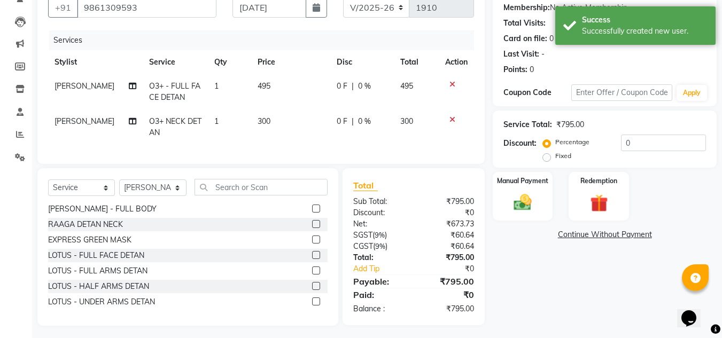
scroll to position [107, 0]
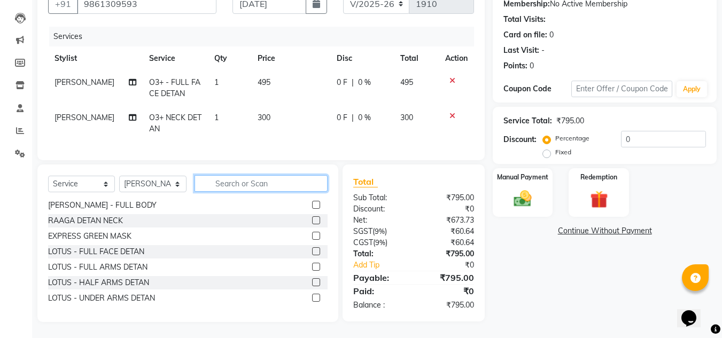
click at [233, 192] on input "text" at bounding box center [261, 183] width 133 height 17
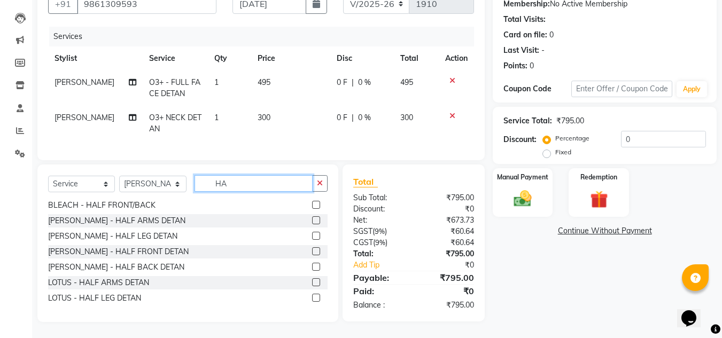
scroll to position [498, 0]
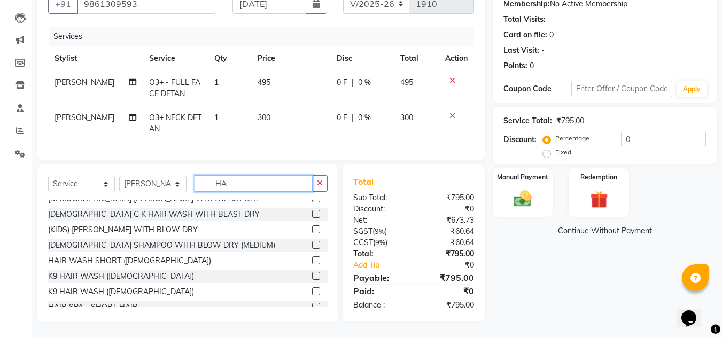
type input "H"
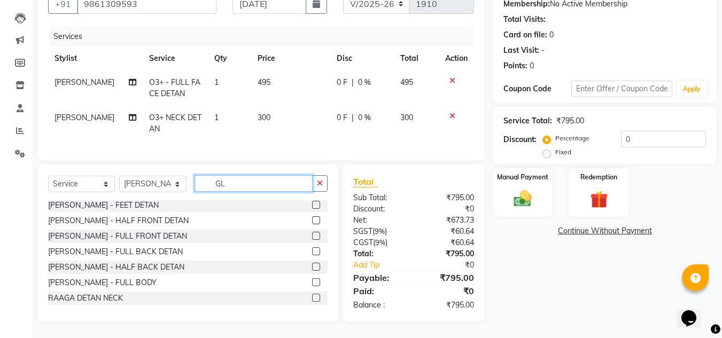
scroll to position [0, 0]
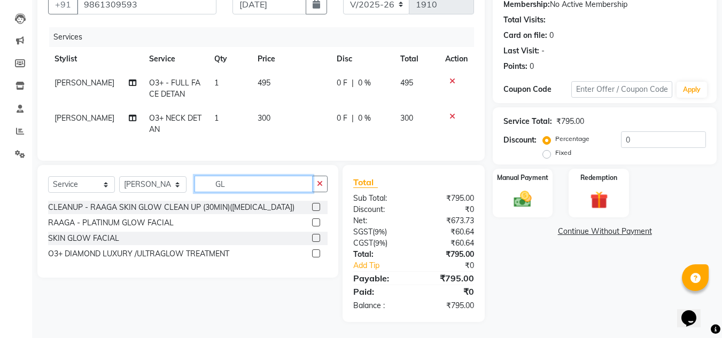
type input "G"
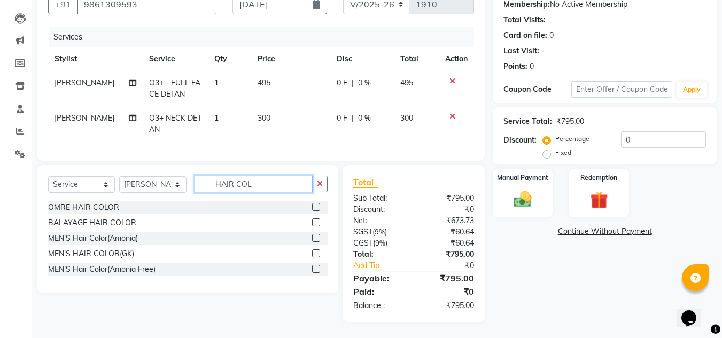
type input "HAIR COL"
click at [314, 273] on label at bounding box center [316, 269] width 8 height 8
click at [314, 273] on input "checkbox" at bounding box center [315, 269] width 7 height 7
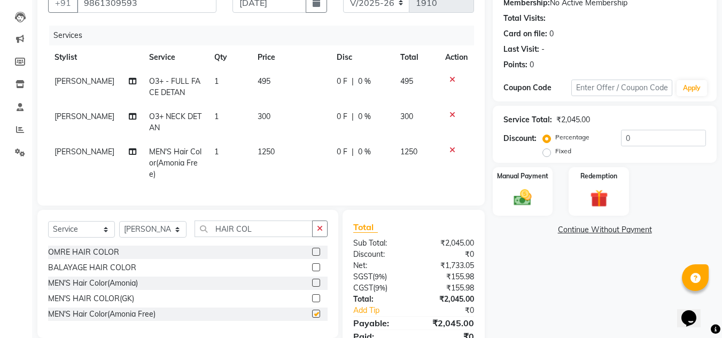
checkbox input "false"
click at [261, 237] on input "HAIR COL" at bounding box center [254, 229] width 118 height 17
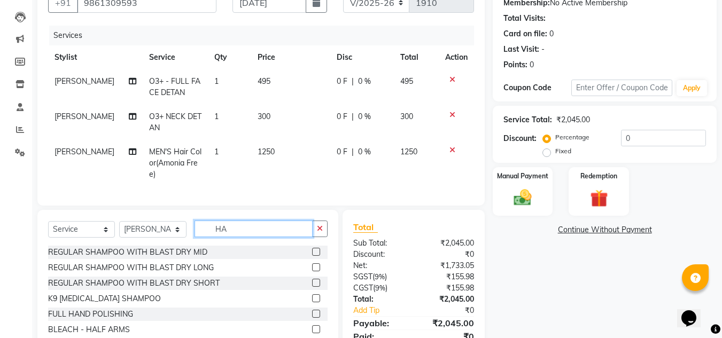
type input "H"
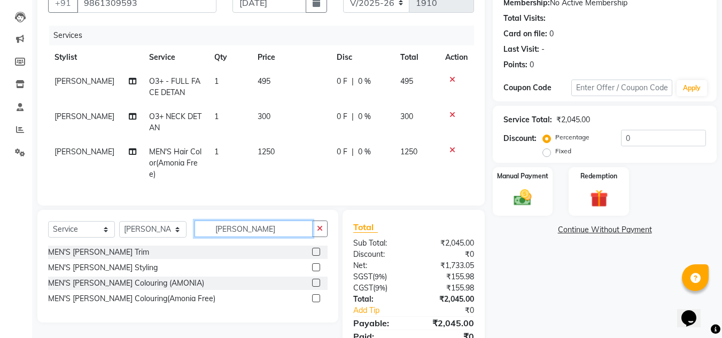
type input "[PERSON_NAME]"
click at [316, 272] on label at bounding box center [316, 268] width 8 height 8
click at [316, 272] on input "checkbox" at bounding box center [315, 268] width 7 height 7
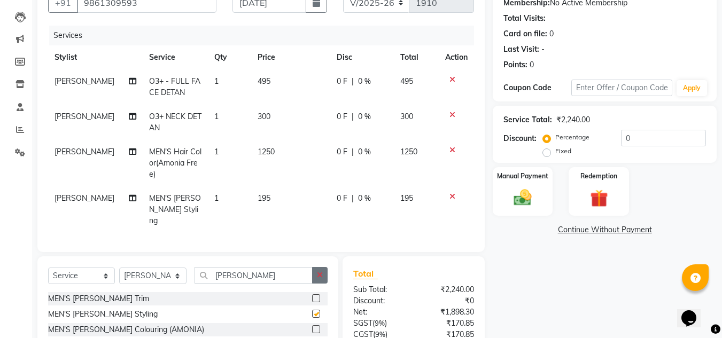
checkbox input "false"
click at [266, 273] on input "[PERSON_NAME]" at bounding box center [254, 275] width 118 height 17
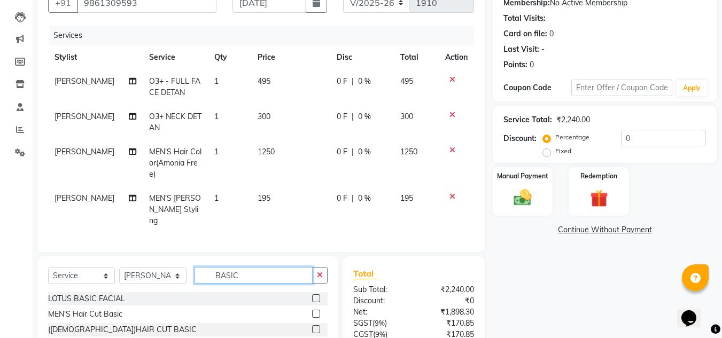
type input "BASIC"
click at [317, 310] on label at bounding box center [316, 314] width 8 height 8
click at [317, 311] on input "checkbox" at bounding box center [315, 314] width 7 height 7
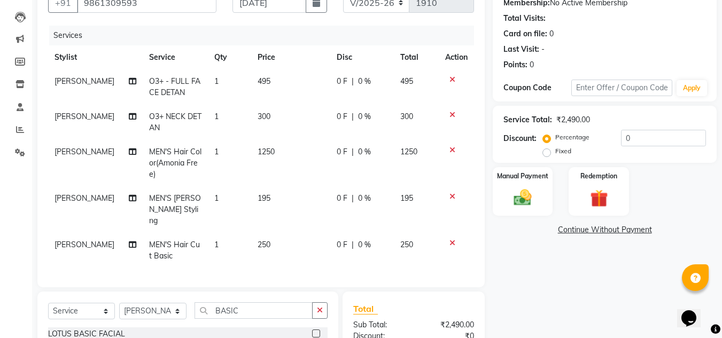
checkbox input "false"
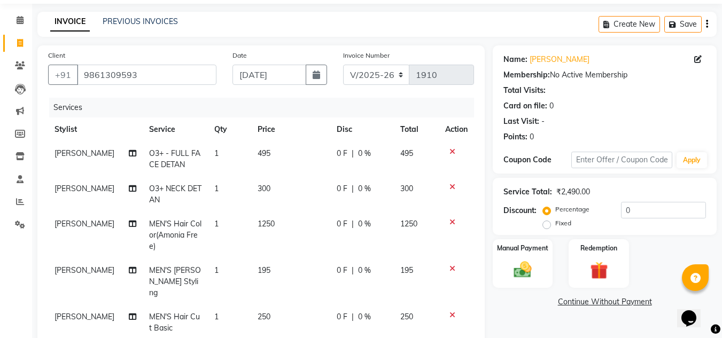
scroll to position [53, 0]
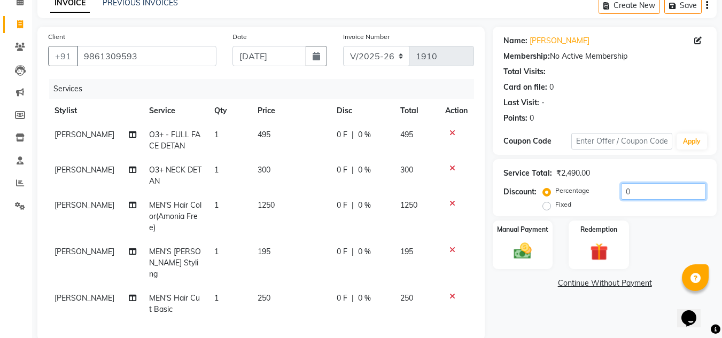
click at [646, 195] on input "0" at bounding box center [663, 191] width 85 height 17
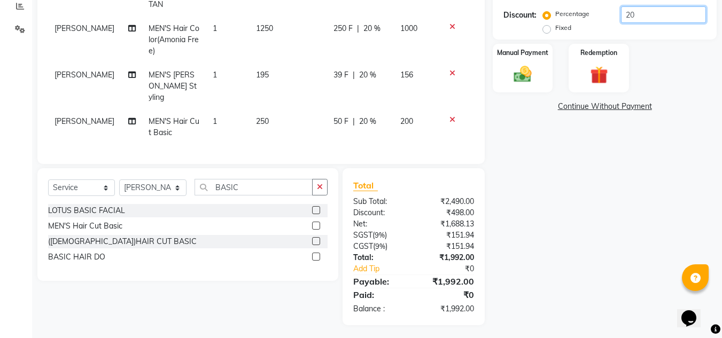
scroll to position [177, 0]
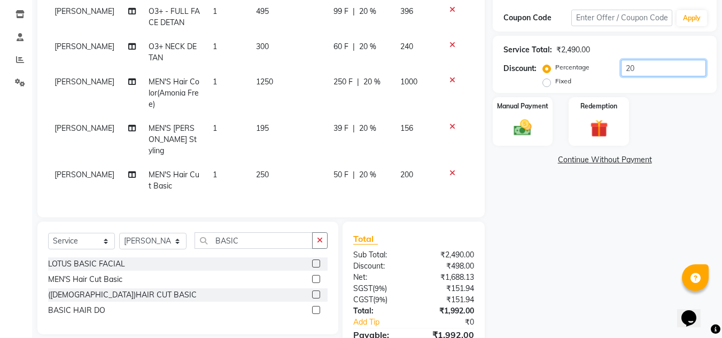
type input "20"
click at [343, 80] on span "250 F" at bounding box center [343, 81] width 19 height 11
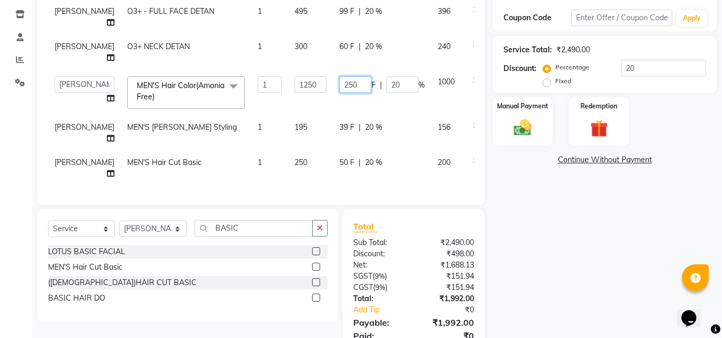
click at [339, 93] on input "250" at bounding box center [355, 84] width 32 height 17
type input "2"
type input "457"
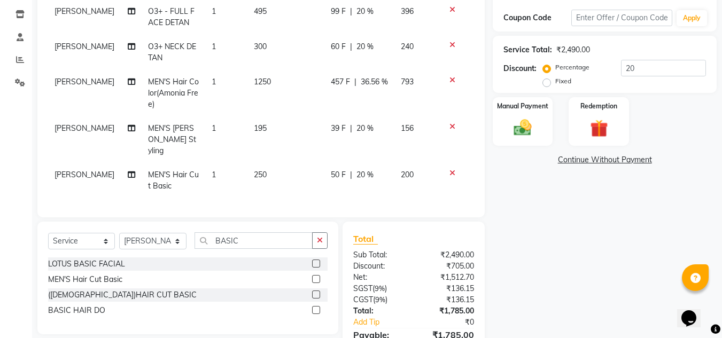
click at [600, 223] on div "Name: [PERSON_NAME] Membership: No Active Membership Total Visits: Card on file…" at bounding box center [609, 141] width 232 height 476
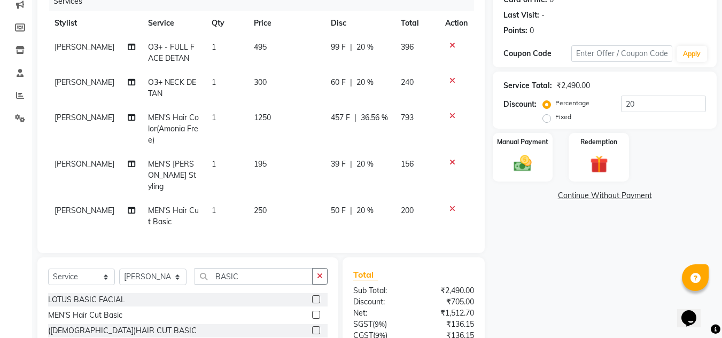
scroll to position [115, 0]
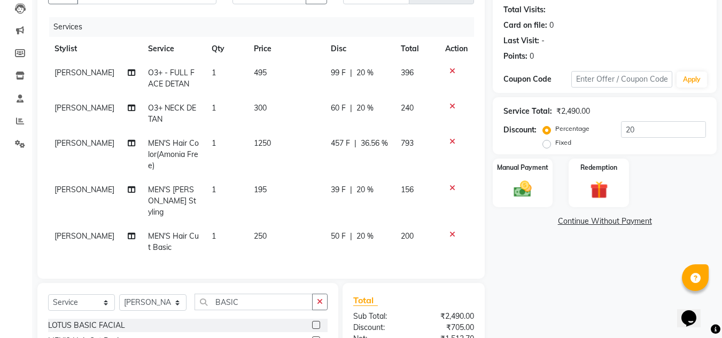
click at [336, 231] on span "50 F" at bounding box center [338, 236] width 15 height 11
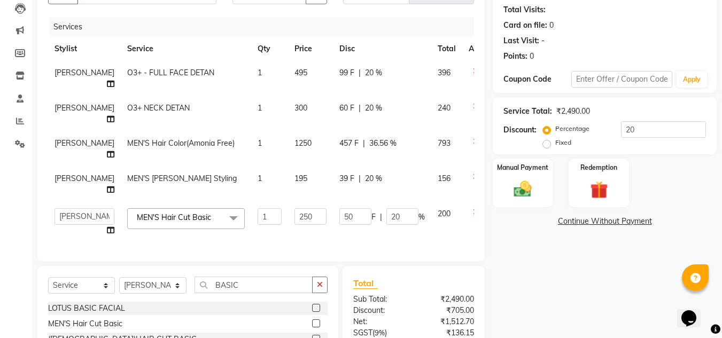
click at [339, 184] on span "39 F" at bounding box center [346, 178] width 15 height 11
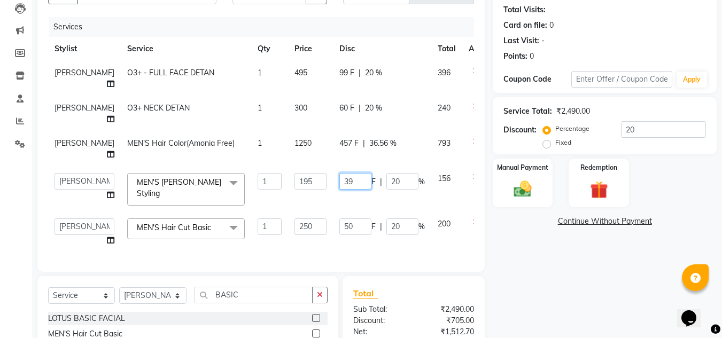
click at [339, 190] on input "39" at bounding box center [355, 181] width 32 height 17
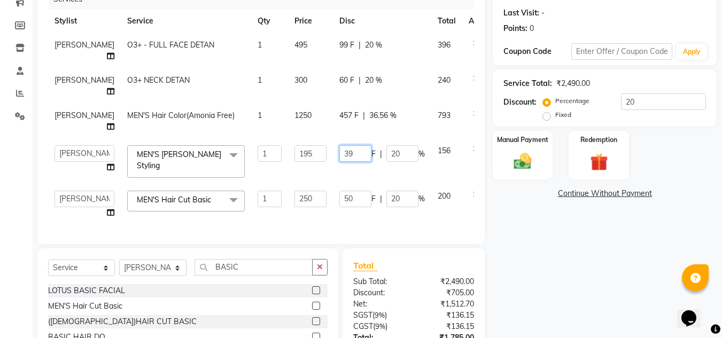
scroll to position [143, 0]
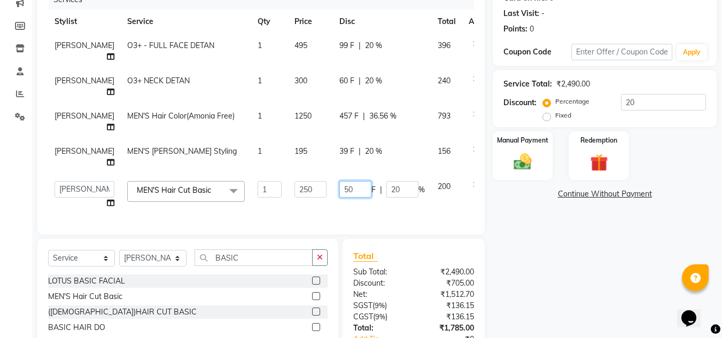
click at [339, 198] on input "50" at bounding box center [355, 189] width 32 height 17
type input "5"
type input "100"
click at [591, 270] on div "Name: [PERSON_NAME] Membership: No Active Membership Total Visits: Card on file…" at bounding box center [609, 166] width 232 height 459
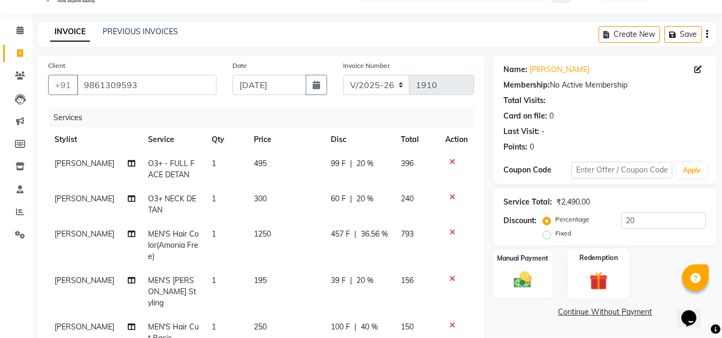
scroll to position [9, 0]
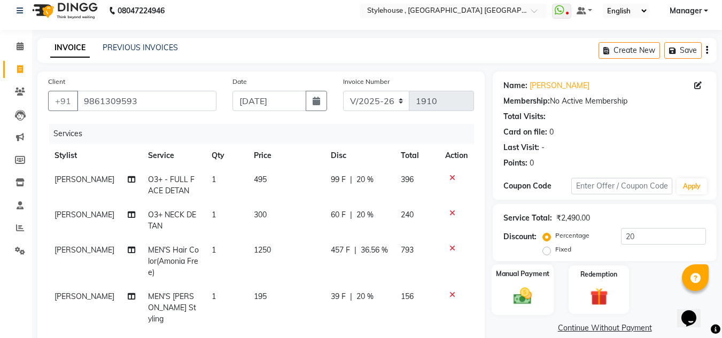
click at [529, 293] on img at bounding box center [523, 295] width 30 height 21
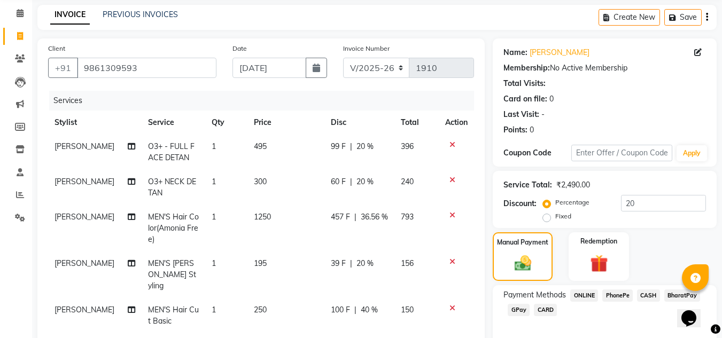
scroll to position [169, 0]
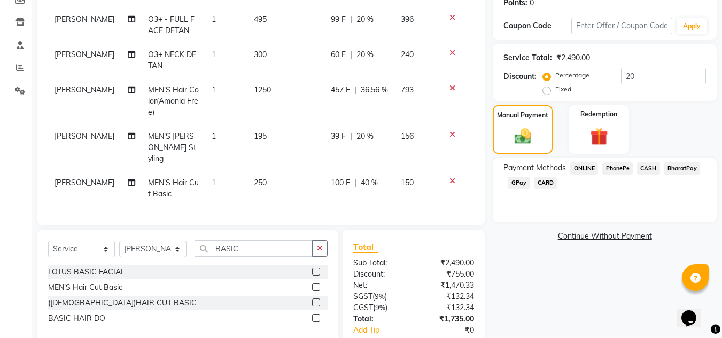
click at [614, 169] on span "PhonePe" at bounding box center [617, 169] width 30 height 12
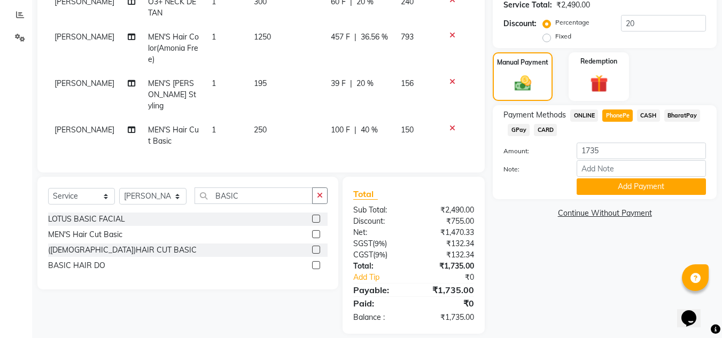
scroll to position [222, 0]
click at [652, 185] on button "Add Payment" at bounding box center [641, 186] width 129 height 17
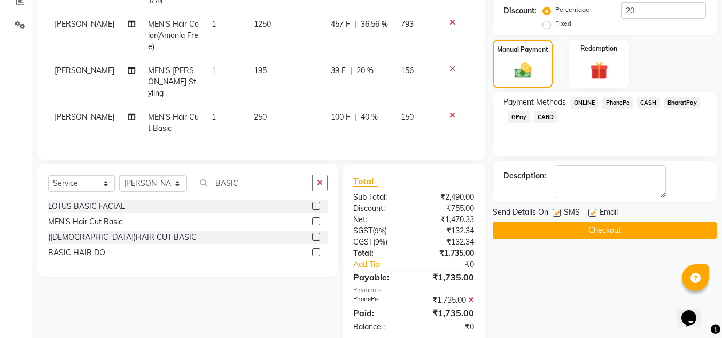
scroll to position [245, 0]
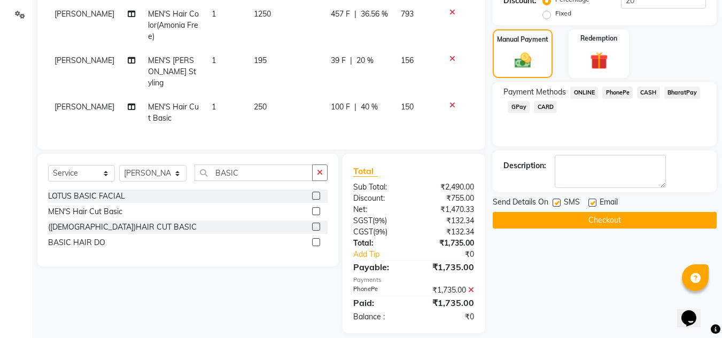
click at [618, 222] on button "Checkout" at bounding box center [605, 220] width 224 height 17
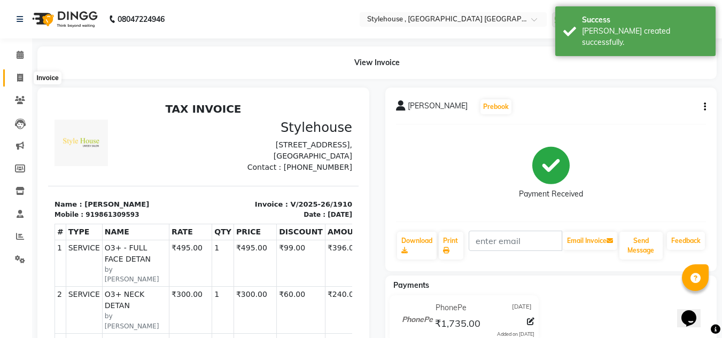
click at [18, 79] on icon at bounding box center [20, 78] width 6 height 8
select select "service"
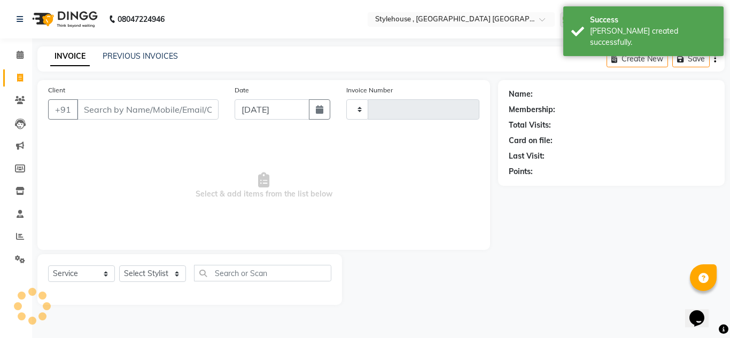
type input "1911"
select select "7793"
click at [183, 109] on input "Client" at bounding box center [148, 109] width 142 height 20
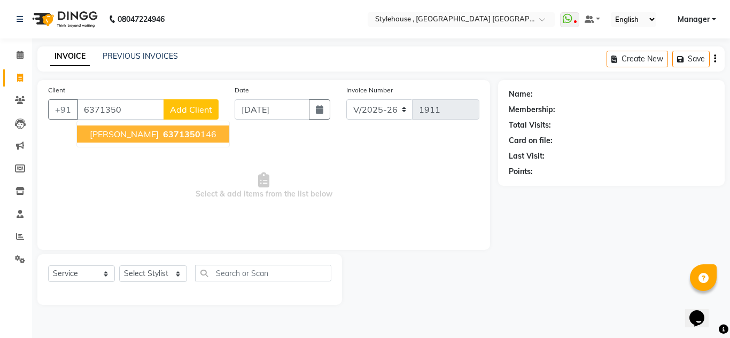
click at [170, 135] on span "6371350" at bounding box center [181, 134] width 37 height 11
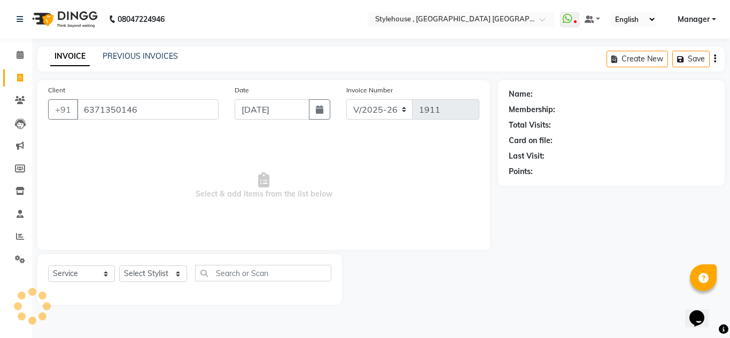
type input "6371350146"
select select "1: Object"
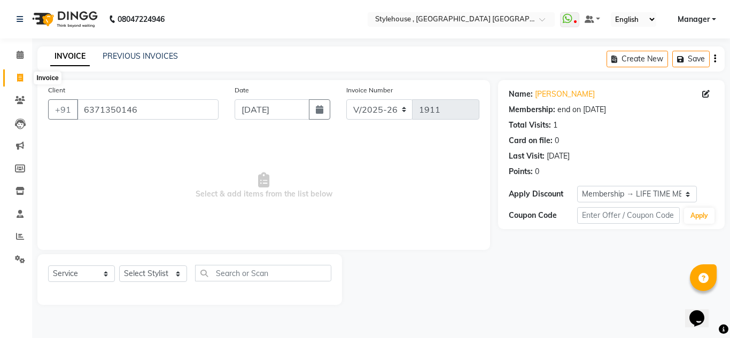
click at [16, 74] on span at bounding box center [20, 78] width 19 height 12
select select "service"
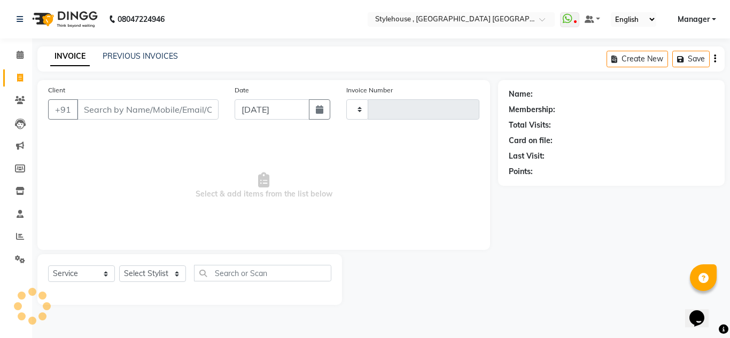
type input "1911"
select select "7793"
click at [130, 55] on link "PREVIOUS INVOICES" at bounding box center [140, 56] width 75 height 10
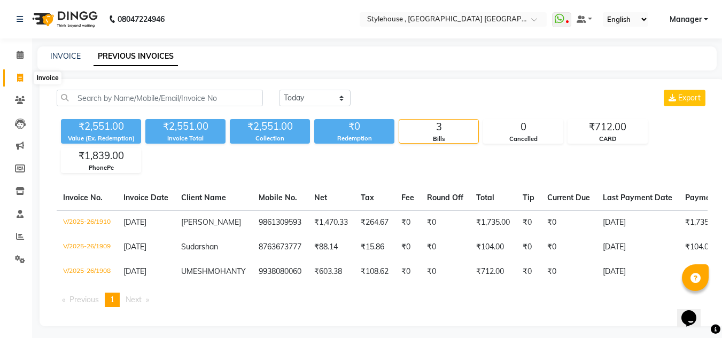
click at [21, 75] on icon at bounding box center [20, 78] width 6 height 8
select select "service"
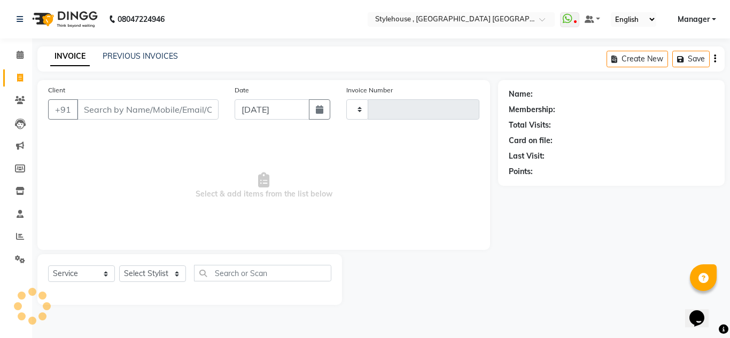
type input "1911"
select select "7793"
click at [177, 273] on select "Select Stylist" at bounding box center [152, 274] width 67 height 17
click at [174, 274] on select "Select Stylist [PERSON_NAME] [PERSON_NAME] [PERSON_NAME] [PERSON_NAME] MAMMA Ma…" at bounding box center [153, 274] width 68 height 17
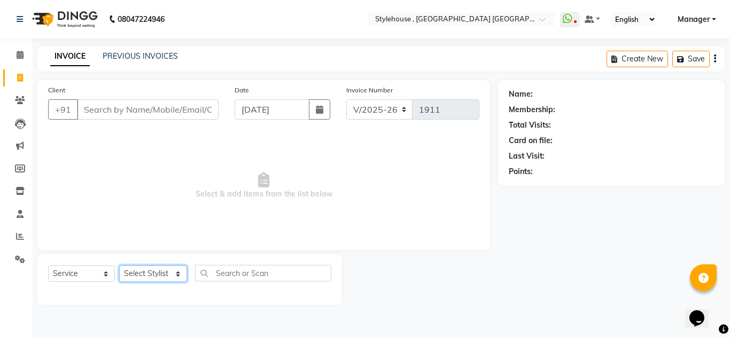
select select "79627"
click at [119, 266] on select "Select Stylist [PERSON_NAME] [PERSON_NAME] [PERSON_NAME] [PERSON_NAME] MAMMA Ma…" at bounding box center [153, 274] width 68 height 17
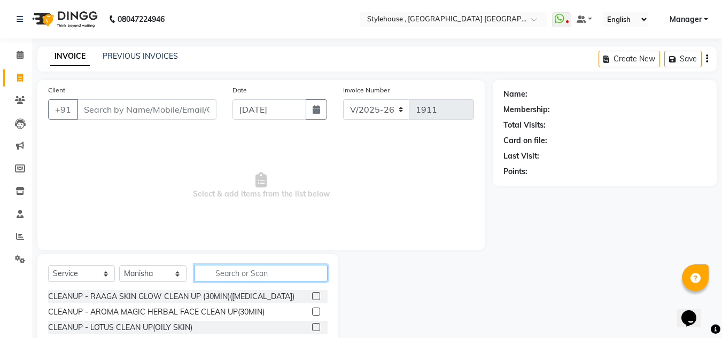
click at [241, 269] on input "text" at bounding box center [261, 273] width 133 height 17
type input "JEA"
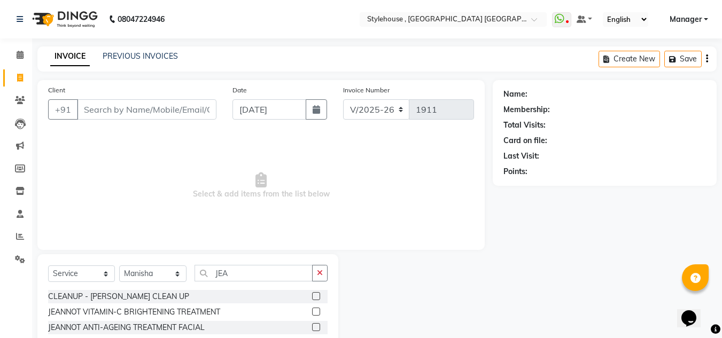
click at [315, 296] on label at bounding box center [316, 296] width 8 height 8
click at [315, 296] on input "checkbox" at bounding box center [315, 296] width 7 height 7
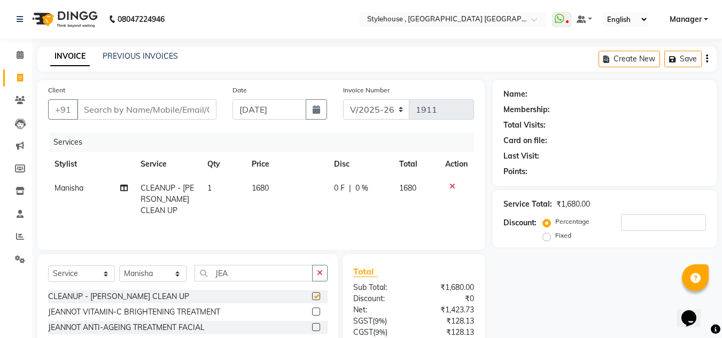
checkbox input "false"
click at [452, 187] on icon at bounding box center [453, 186] width 6 height 7
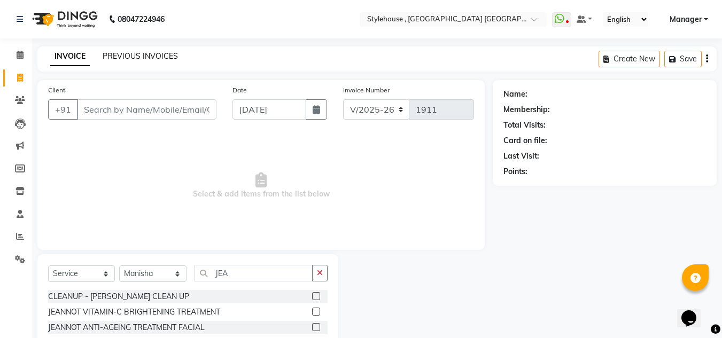
click at [125, 57] on link "PREVIOUS INVOICES" at bounding box center [140, 56] width 75 height 10
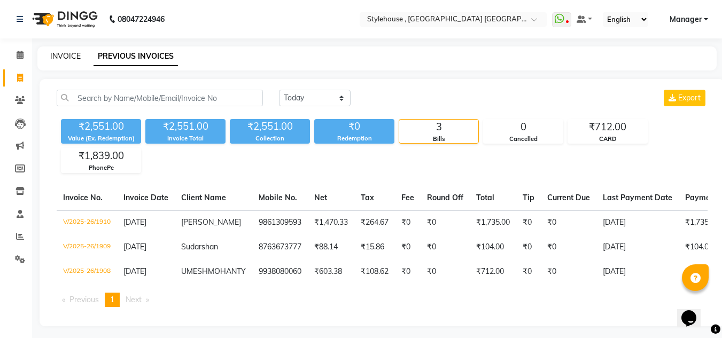
click at [66, 53] on link "INVOICE" at bounding box center [65, 56] width 30 height 10
select select "service"
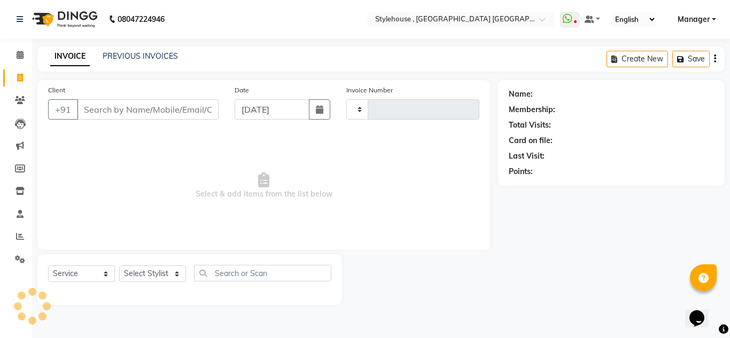
type input "1911"
select select "7793"
click at [715, 20] on link "Manager" at bounding box center [697, 19] width 38 height 11
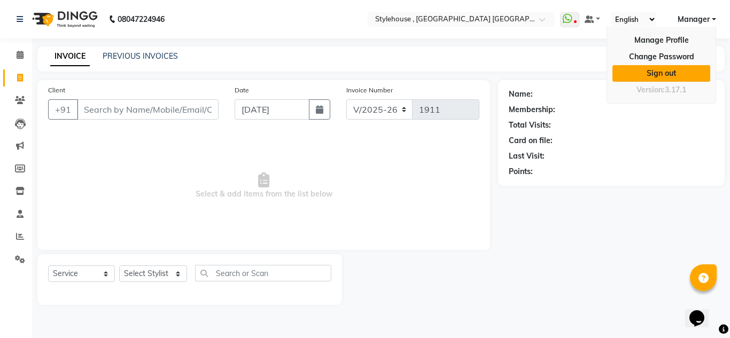
click at [677, 73] on link "Sign out" at bounding box center [662, 73] width 98 height 17
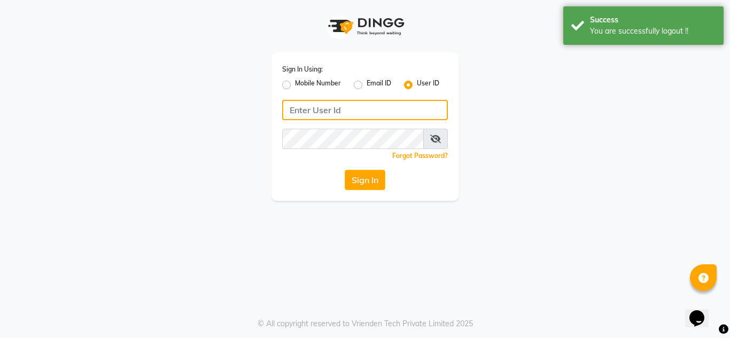
type input "8908110000"
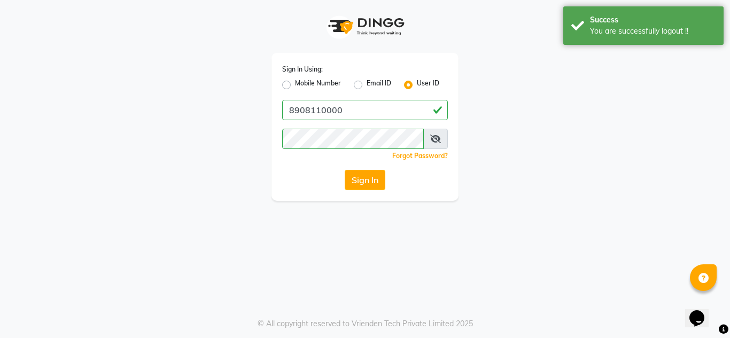
click at [295, 87] on label "Mobile Number" at bounding box center [318, 85] width 46 height 13
click at [295, 86] on input "Mobile Number" at bounding box center [298, 82] width 7 height 7
radio input "true"
radio input "false"
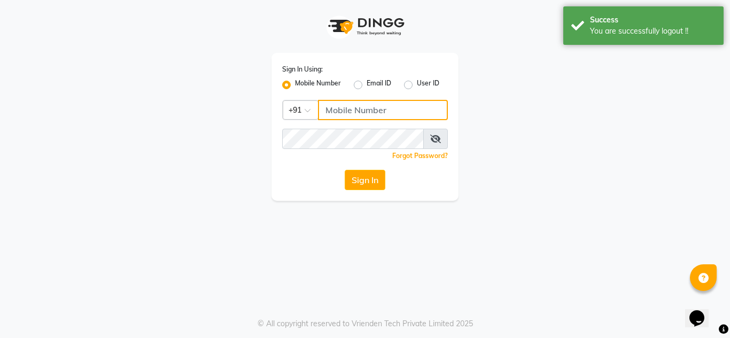
click at [404, 113] on input "Username" at bounding box center [383, 110] width 130 height 20
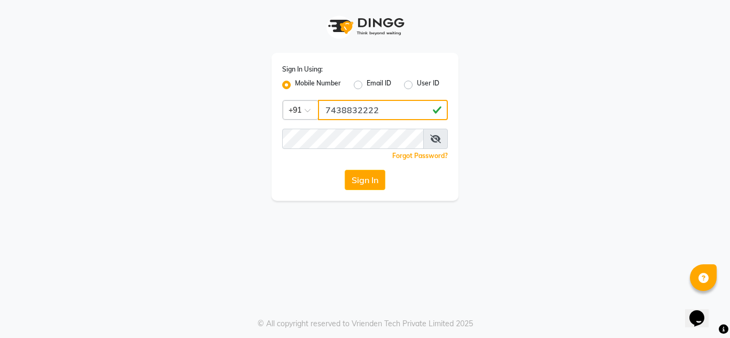
drag, startPoint x: 321, startPoint y: 109, endPoint x: 389, endPoint y: 114, distance: 68.1
click at [389, 114] on input "7438832222" at bounding box center [383, 110] width 130 height 20
type input "7438832222"
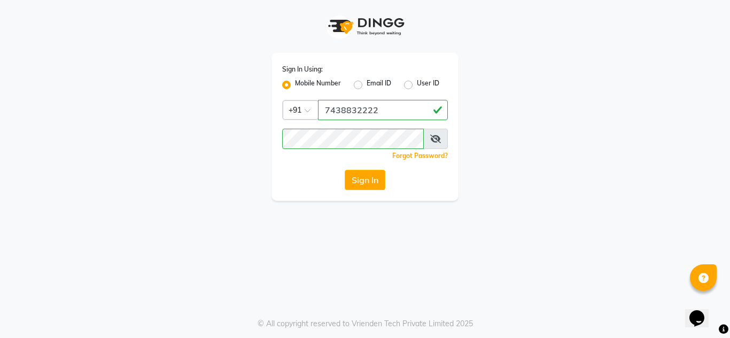
click at [470, 182] on div "Sign In Using: Mobile Number Email ID User ID Country Code × [PHONE_NUMBER] Rem…" at bounding box center [364, 100] width 609 height 201
click at [374, 180] on button "Sign In" at bounding box center [365, 180] width 41 height 20
